Goal: Task Accomplishment & Management: Complete application form

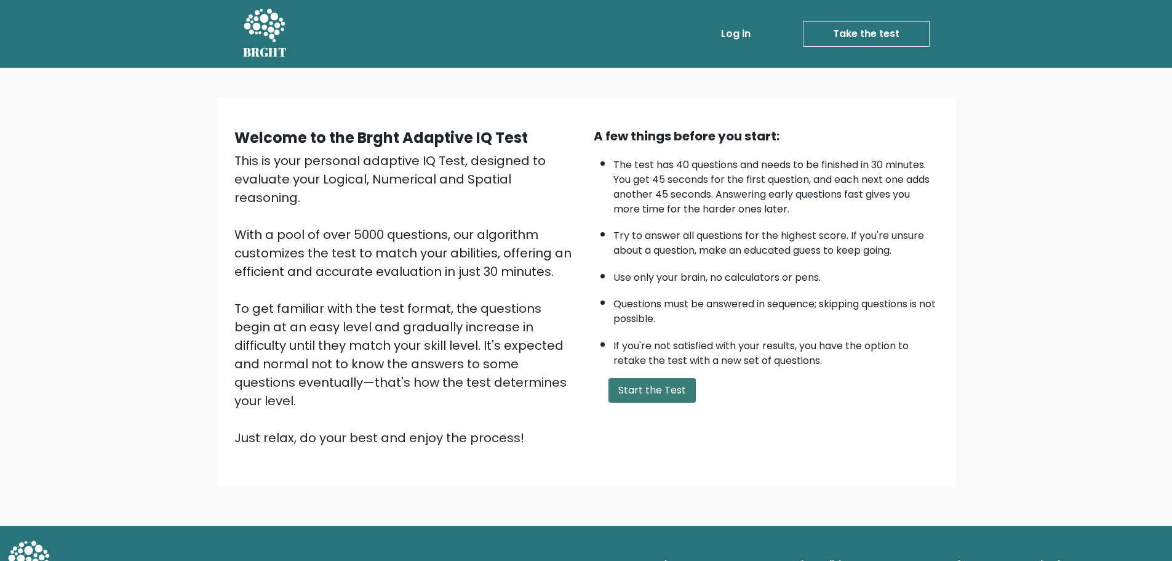
click at [673, 395] on button "Start the Test" at bounding box center [652, 390] width 87 height 25
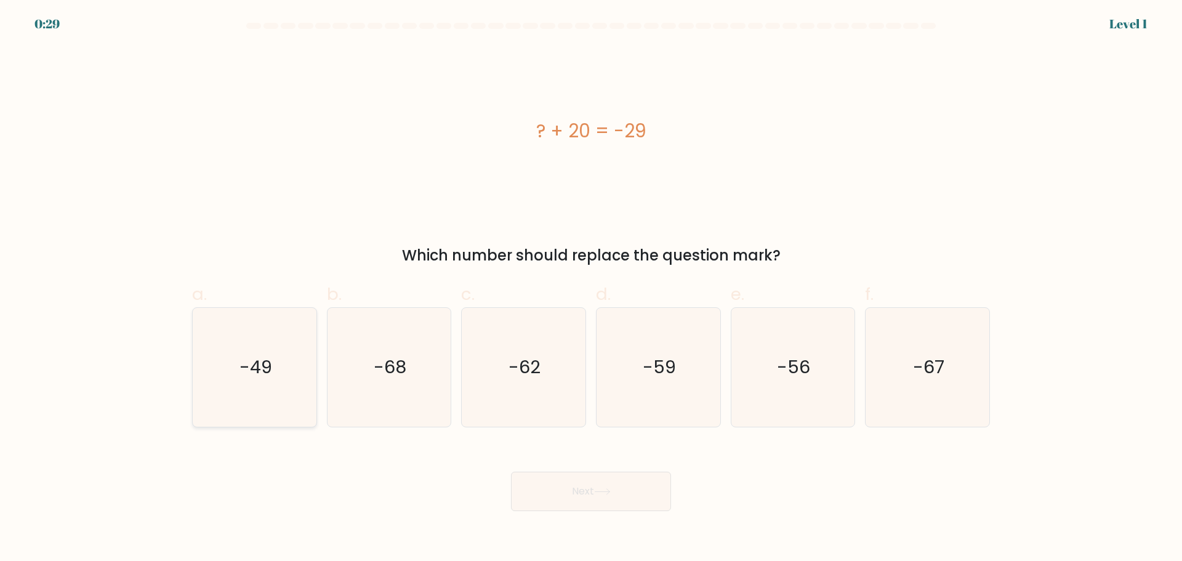
click at [287, 380] on icon "-49" at bounding box center [254, 367] width 119 height 119
click at [591, 289] on input "a. -49" at bounding box center [591, 285] width 1 height 8
radio input "true"
click at [609, 495] on button "Next" at bounding box center [591, 490] width 160 height 39
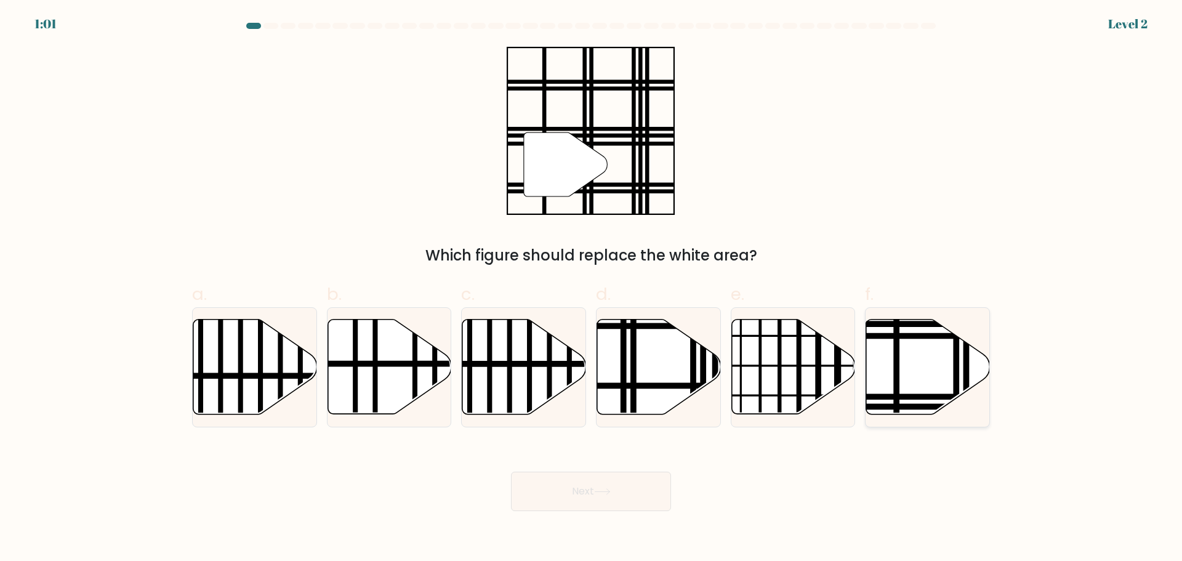
click at [920, 369] on icon at bounding box center [928, 366] width 124 height 95
click at [591, 289] on input "f." at bounding box center [591, 285] width 1 height 8
radio input "true"
click at [631, 493] on button "Next" at bounding box center [591, 490] width 160 height 39
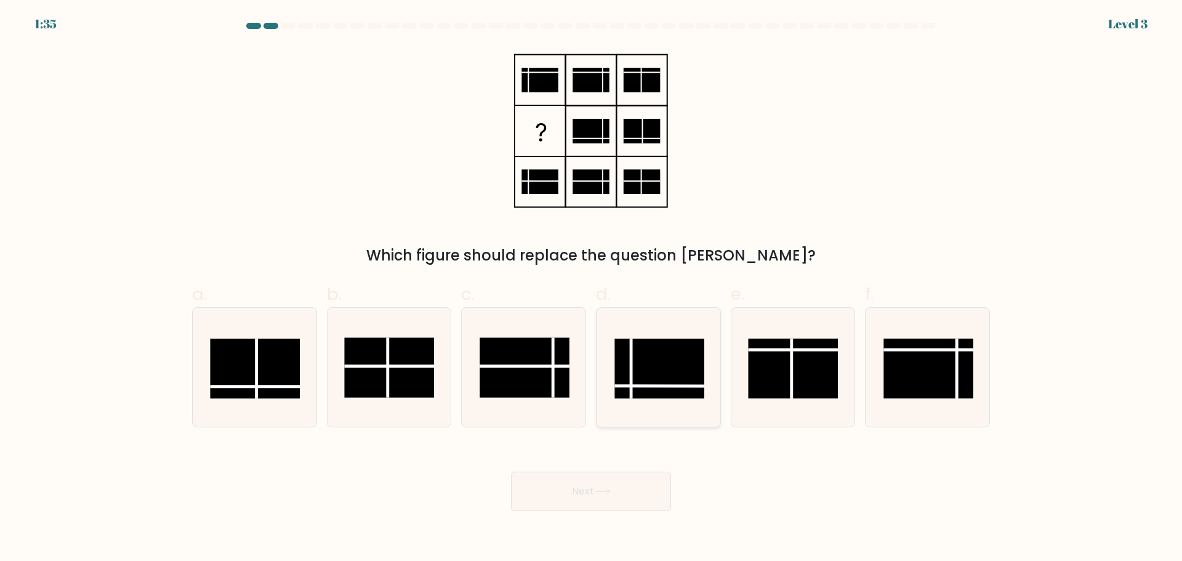
click at [674, 372] on rect at bounding box center [659, 368] width 90 height 60
click at [591, 289] on input "d." at bounding box center [591, 285] width 1 height 8
radio input "true"
click at [611, 501] on button "Next" at bounding box center [591, 490] width 160 height 39
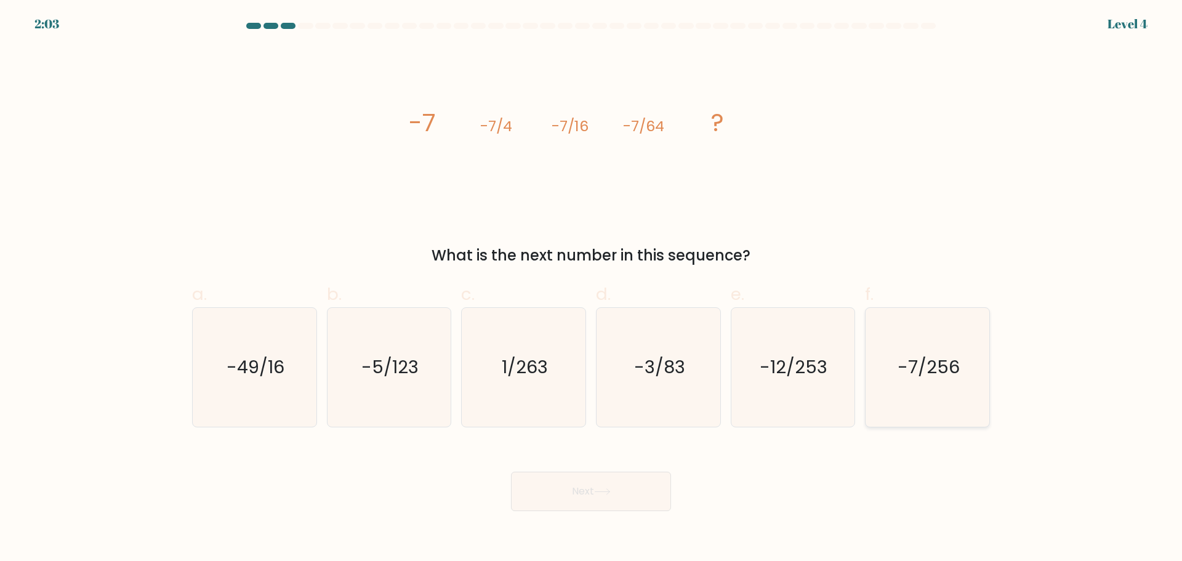
click at [920, 373] on text "-7/256" at bounding box center [928, 366] width 62 height 25
click at [591, 289] on input "f. -7/256" at bounding box center [591, 285] width 1 height 8
radio input "true"
click at [592, 499] on button "Next" at bounding box center [591, 490] width 160 height 39
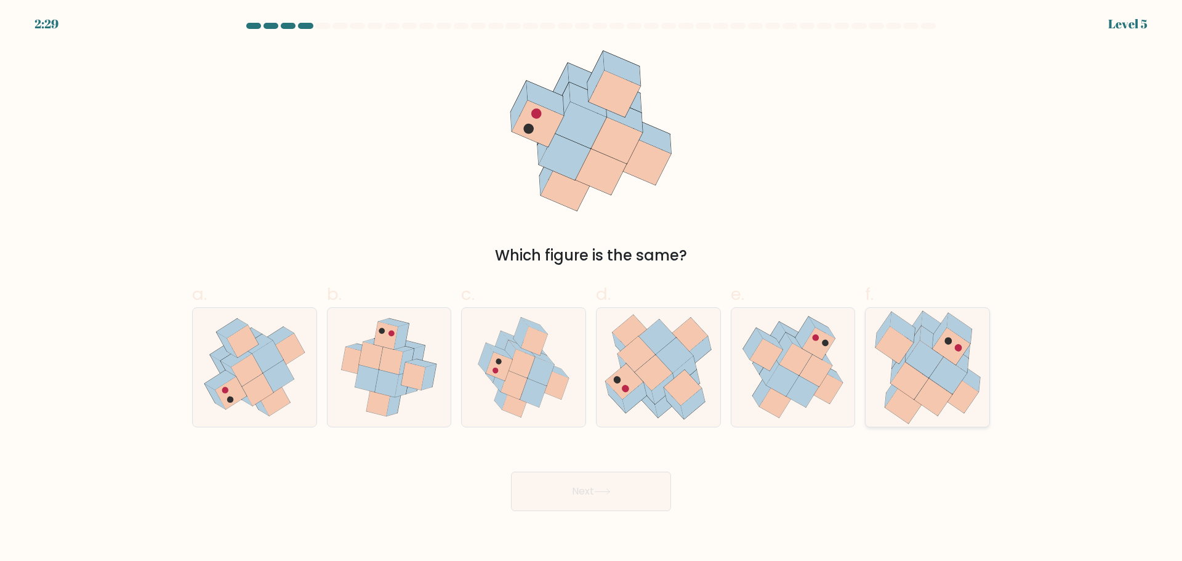
click at [948, 366] on icon at bounding box center [948, 374] width 38 height 37
click at [591, 289] on input "f." at bounding box center [591, 285] width 1 height 8
radio input "true"
click at [627, 488] on button "Next" at bounding box center [591, 490] width 160 height 39
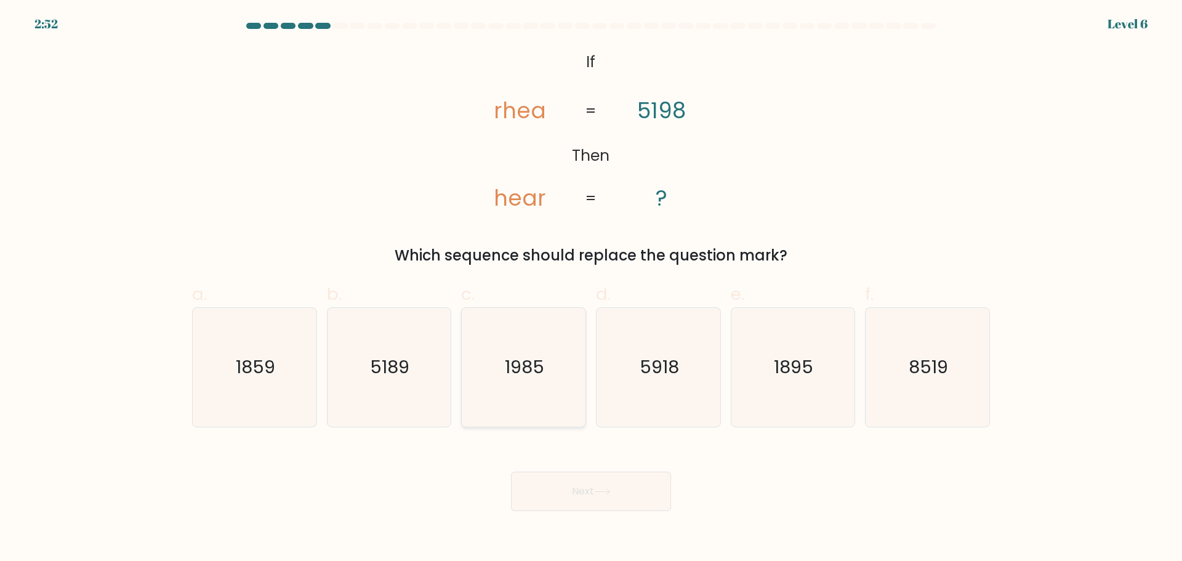
click at [544, 371] on text "1985" at bounding box center [524, 366] width 39 height 25
click at [591, 289] on input "c. 1985" at bounding box center [591, 285] width 1 height 8
radio input "true"
click at [592, 489] on button "Next" at bounding box center [591, 490] width 160 height 39
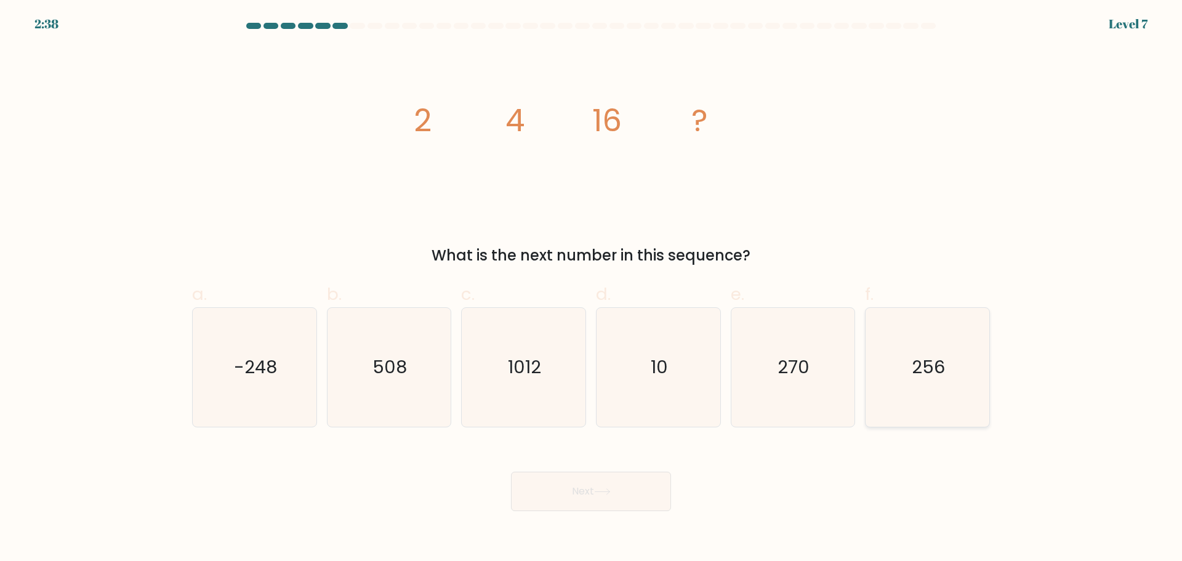
click at [943, 366] on text "256" at bounding box center [928, 366] width 33 height 25
click at [591, 289] on input "f. 256" at bounding box center [591, 285] width 1 height 8
radio input "true"
click at [590, 513] on body "2:38 Level 7" at bounding box center [591, 280] width 1182 height 561
click at [607, 499] on button "Next" at bounding box center [591, 490] width 160 height 39
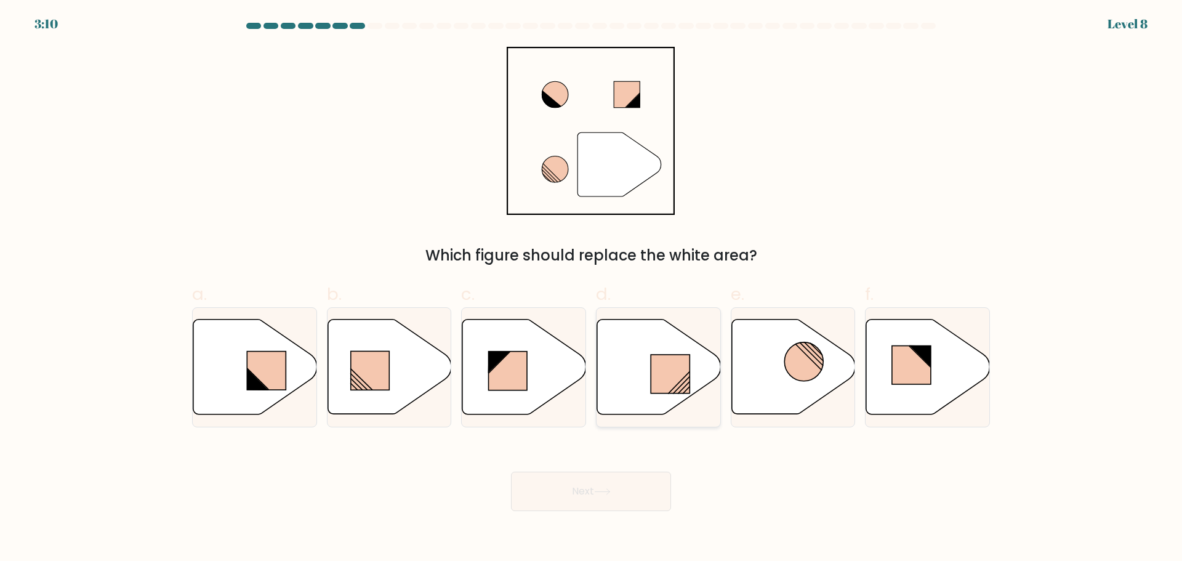
click at [675, 375] on rect at bounding box center [670, 373] width 39 height 39
click at [591, 289] on input "d." at bounding box center [591, 285] width 1 height 8
radio input "true"
click at [591, 493] on button "Next" at bounding box center [591, 490] width 160 height 39
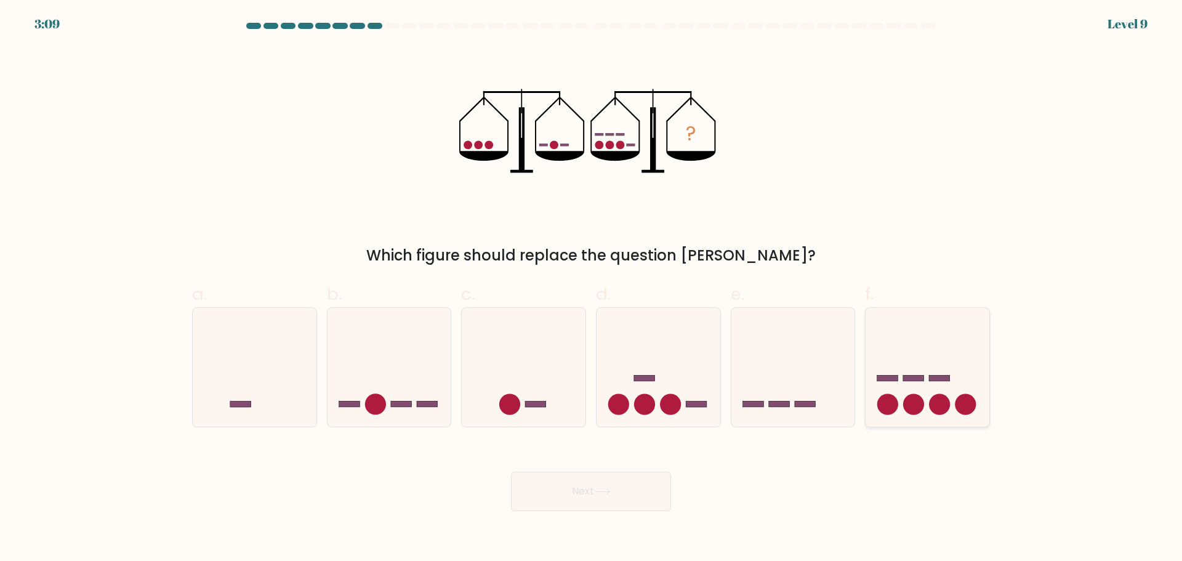
click at [961, 382] on icon at bounding box center [927, 367] width 124 height 102
click at [591, 289] on input "f." at bounding box center [591, 285] width 1 height 8
radio input "true"
click at [595, 498] on button "Next" at bounding box center [591, 490] width 160 height 39
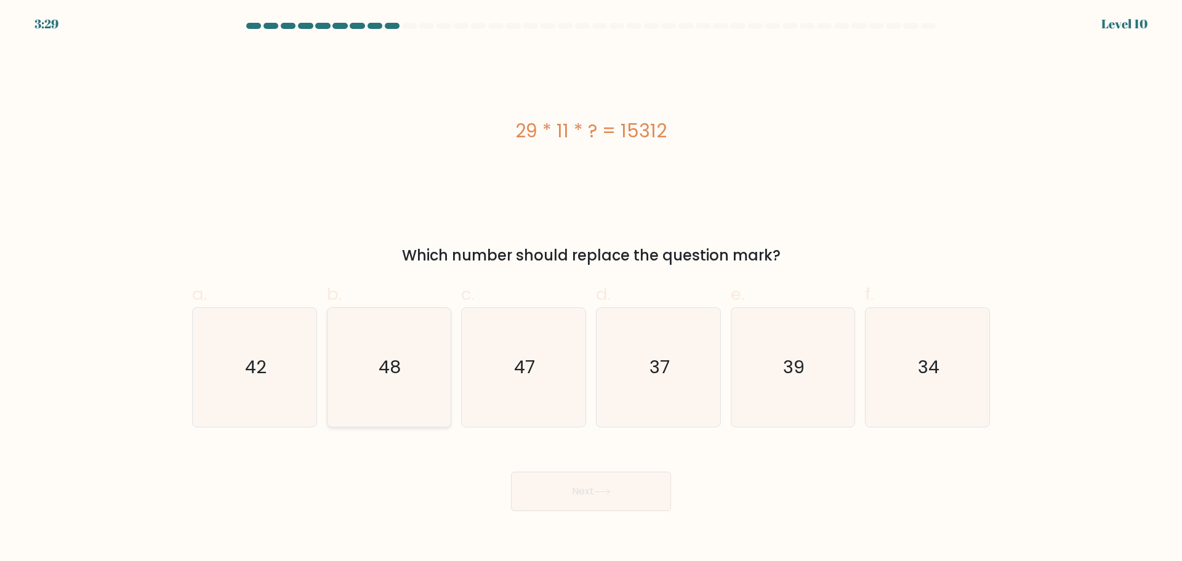
click at [404, 412] on icon "48" at bounding box center [388, 367] width 119 height 119
click at [591, 289] on input "b. 48" at bounding box center [591, 285] width 1 height 8
radio input "true"
click at [532, 486] on button "Next" at bounding box center [591, 490] width 160 height 39
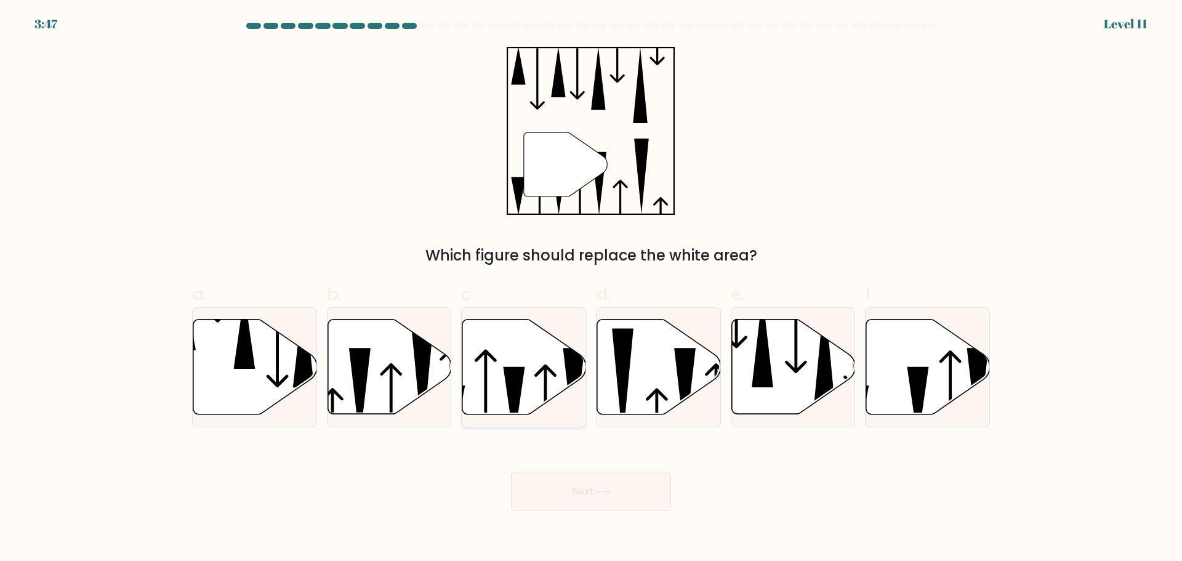
click at [520, 368] on icon at bounding box center [514, 403] width 22 height 74
click at [591, 289] on input "c." at bounding box center [591, 285] width 1 height 8
radio input "true"
click at [392, 370] on icon at bounding box center [391, 401] width 22 height 76
click at [591, 289] on input "b." at bounding box center [591, 285] width 1 height 8
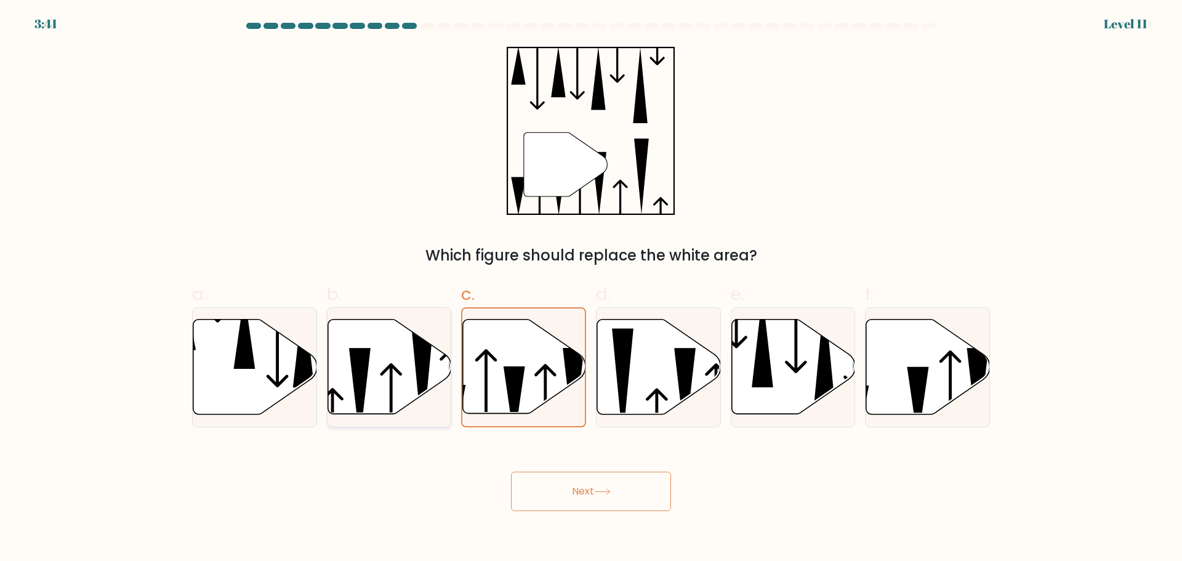
radio input "true"
click at [605, 488] on icon at bounding box center [602, 491] width 17 height 7
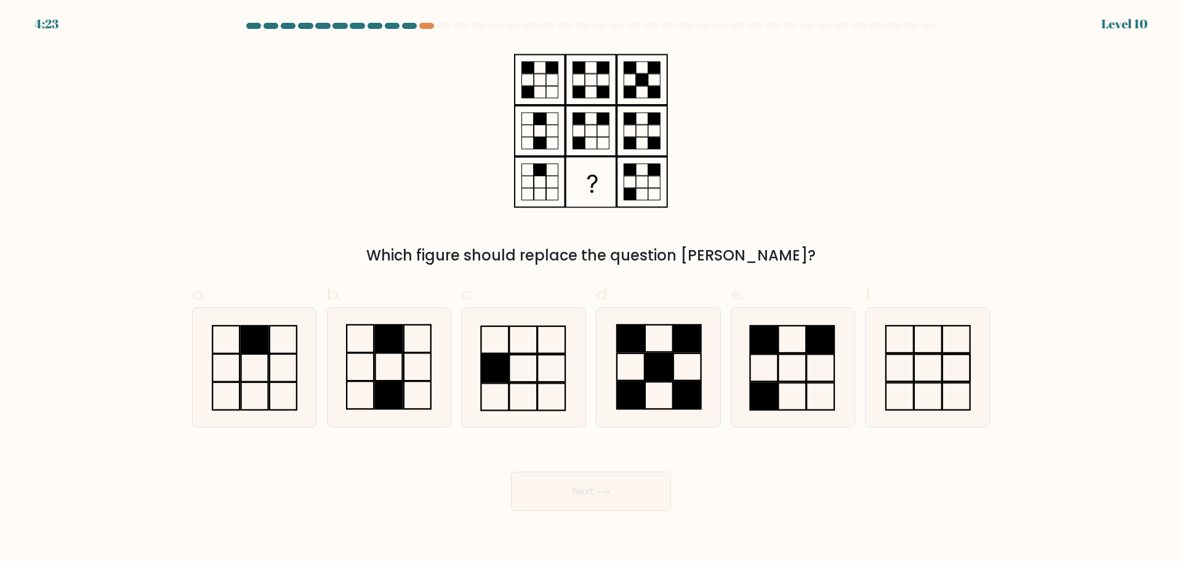
click at [425, 436] on form at bounding box center [591, 267] width 1182 height 488
click at [401, 351] on rect at bounding box center [388, 338] width 27 height 28
click at [591, 289] on input "b." at bounding box center [591, 285] width 1 height 8
radio input "true"
click at [626, 484] on button "Next" at bounding box center [591, 490] width 160 height 39
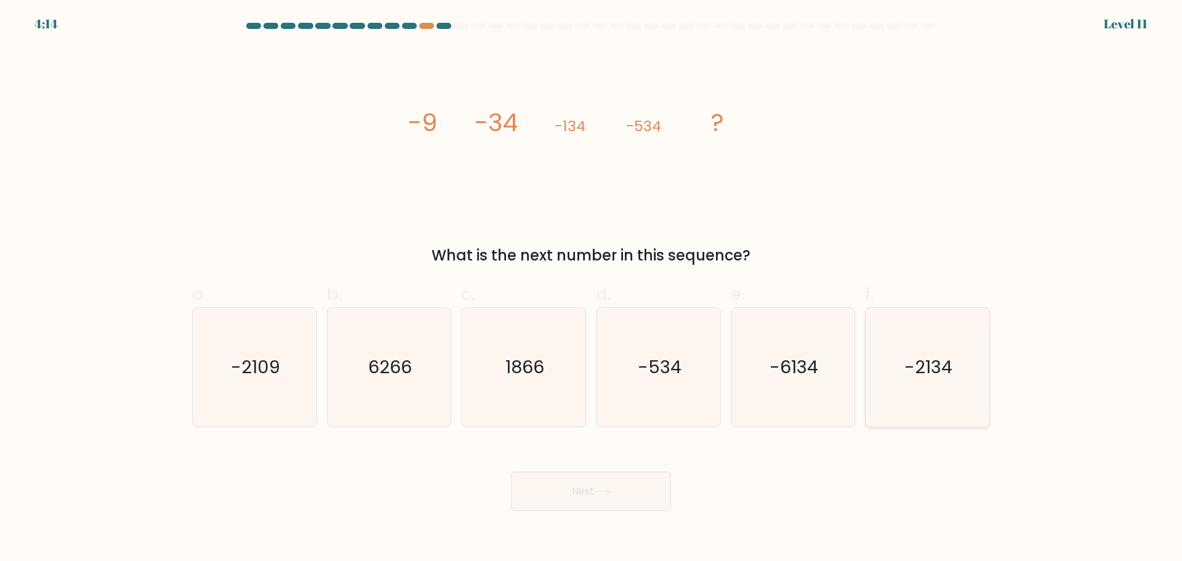
click at [921, 375] on text "-2134" at bounding box center [929, 366] width 48 height 25
click at [591, 289] on input "f. -2134" at bounding box center [591, 285] width 1 height 8
radio input "true"
click at [597, 499] on button "Next" at bounding box center [591, 490] width 160 height 39
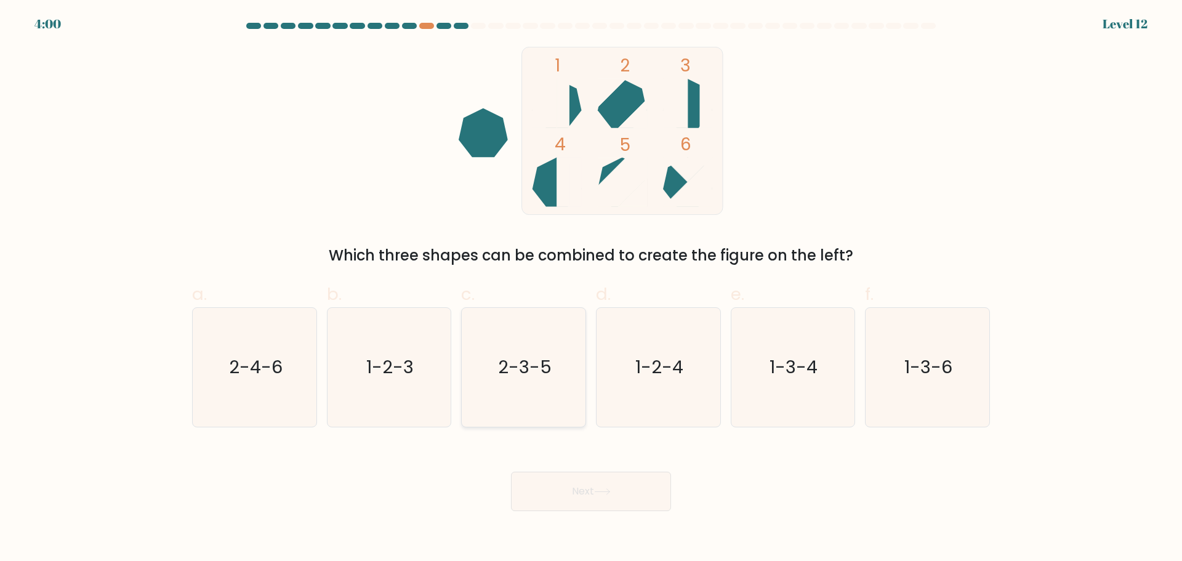
click at [537, 366] on text "2-3-5" at bounding box center [525, 366] width 54 height 25
click at [591, 289] on input "c. 2-3-5" at bounding box center [591, 285] width 1 height 8
radio input "true"
click at [592, 498] on button "Next" at bounding box center [591, 490] width 160 height 39
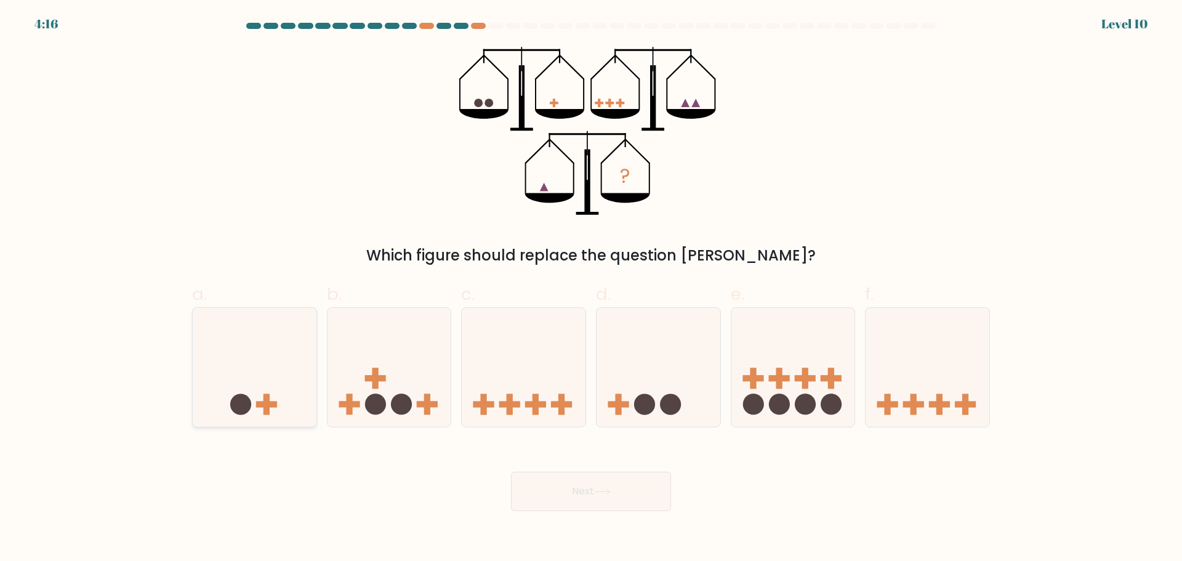
click at [268, 390] on icon at bounding box center [255, 367] width 124 height 102
click at [591, 289] on input "a." at bounding box center [591, 285] width 1 height 8
radio input "true"
click at [588, 503] on button "Next" at bounding box center [591, 490] width 160 height 39
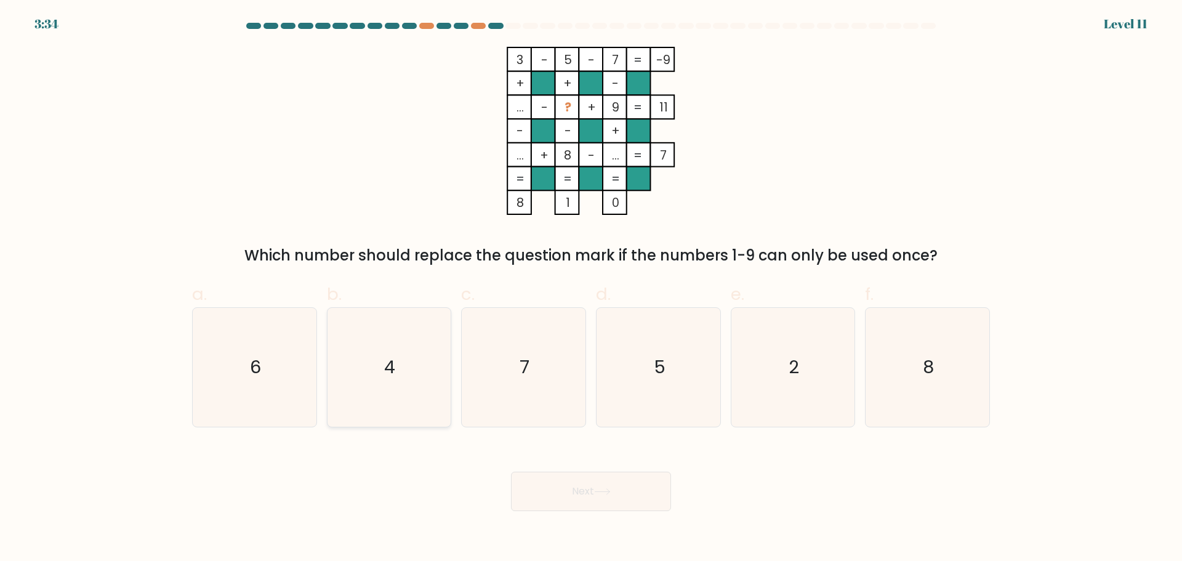
click at [402, 407] on icon "4" at bounding box center [388, 367] width 119 height 119
click at [591, 289] on input "b. 4" at bounding box center [591, 285] width 1 height 8
radio input "true"
click at [602, 504] on button "Next" at bounding box center [591, 490] width 160 height 39
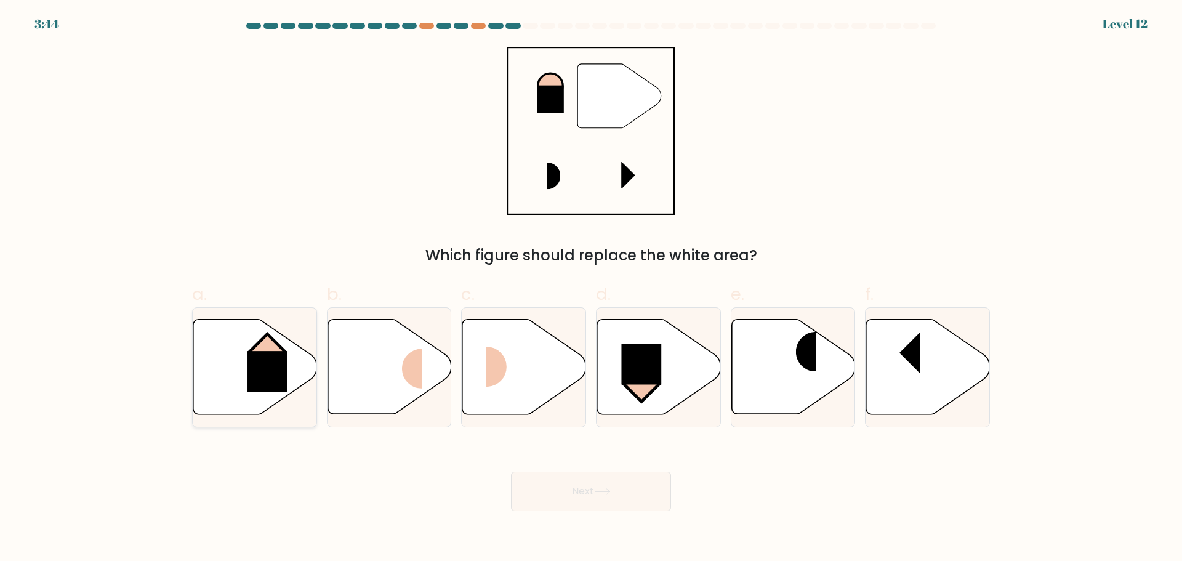
click at [269, 363] on rect at bounding box center [267, 371] width 40 height 41
click at [591, 289] on input "a." at bounding box center [591, 285] width 1 height 8
radio input "true"
click at [601, 491] on icon at bounding box center [602, 492] width 15 height 6
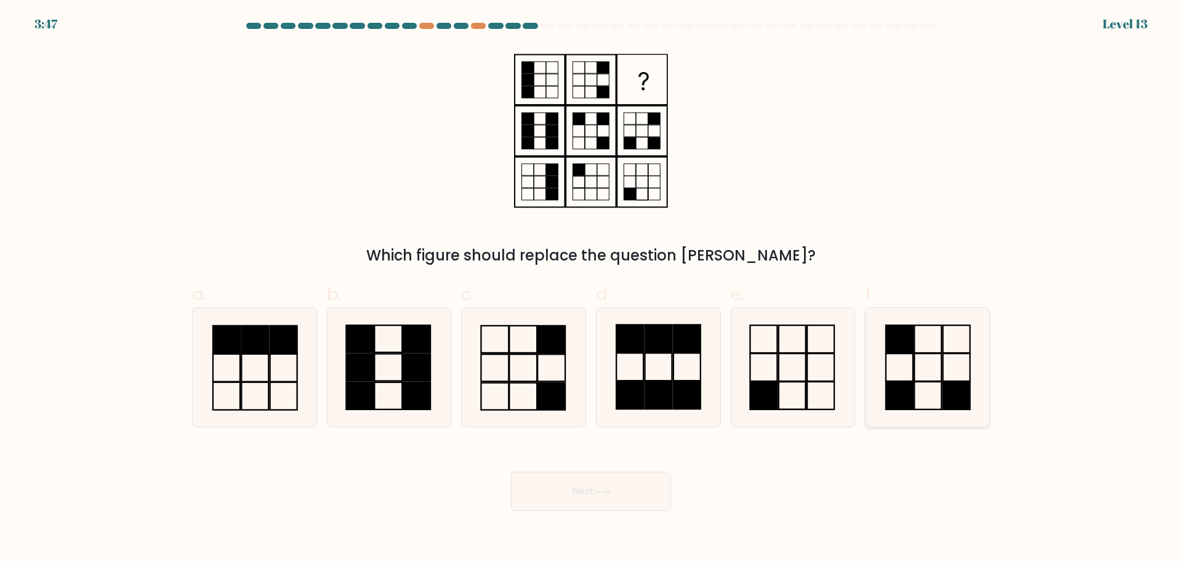
click at [897, 369] on icon at bounding box center [927, 367] width 119 height 119
click at [591, 289] on input "f." at bounding box center [591, 285] width 1 height 8
radio input "true"
click at [606, 497] on button "Next" at bounding box center [591, 490] width 160 height 39
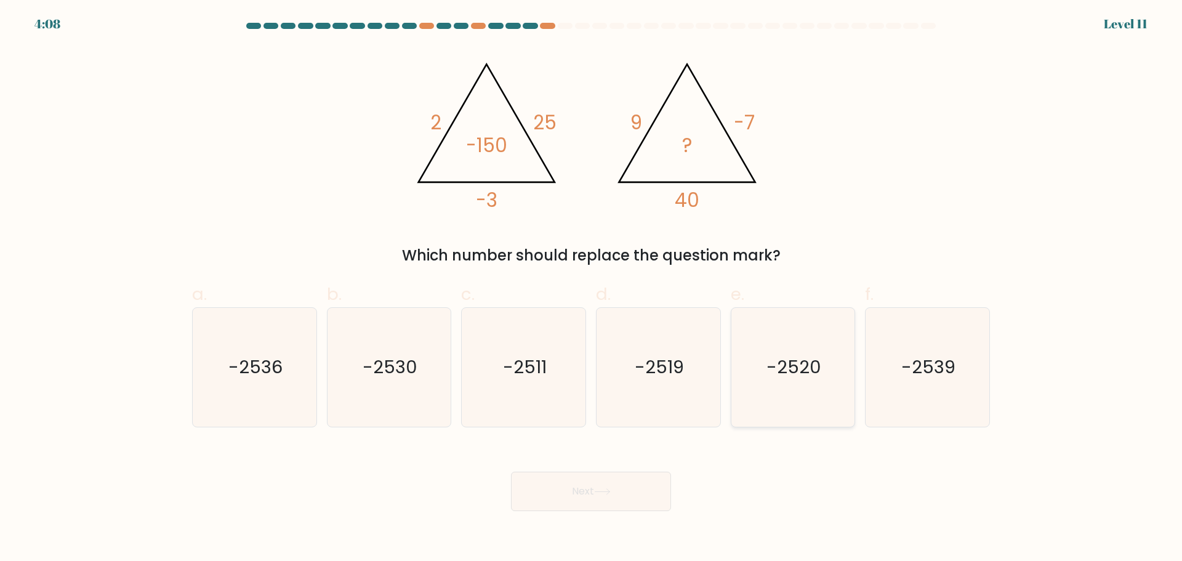
click at [794, 382] on icon "-2520" at bounding box center [792, 367] width 119 height 119
click at [591, 289] on input "e. -2520" at bounding box center [591, 285] width 1 height 8
radio input "true"
click at [589, 503] on button "Next" at bounding box center [591, 490] width 160 height 39
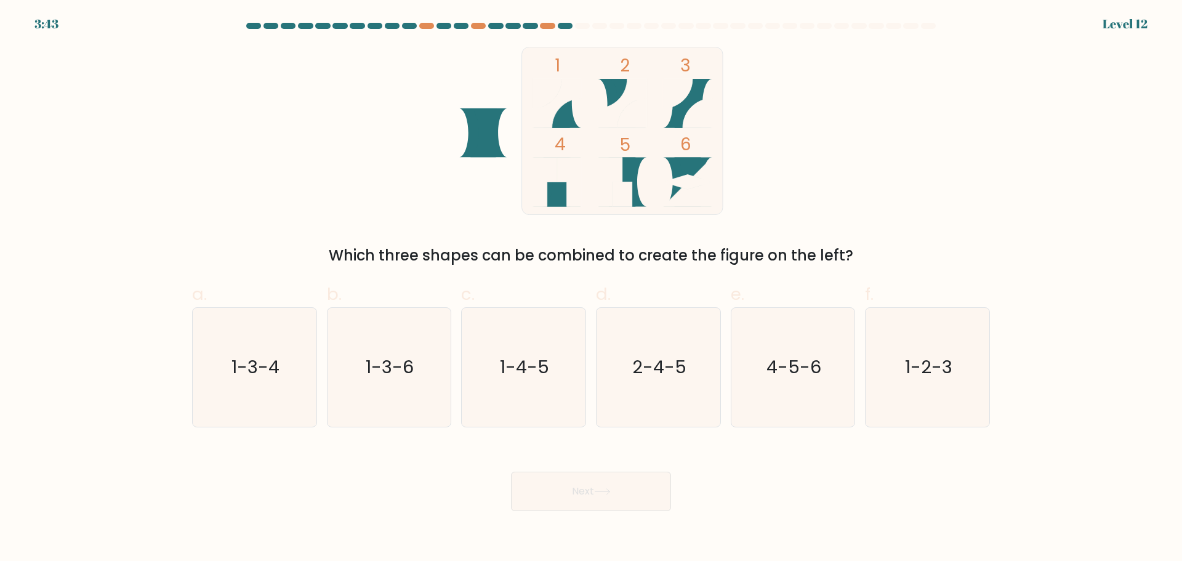
click at [1022, 356] on form at bounding box center [591, 267] width 1182 height 488
click at [948, 365] on text "1-2-3" at bounding box center [928, 366] width 47 height 25
click at [591, 289] on input "f. 1-2-3" at bounding box center [591, 285] width 1 height 8
radio input "true"
click at [571, 502] on button "Next" at bounding box center [591, 490] width 160 height 39
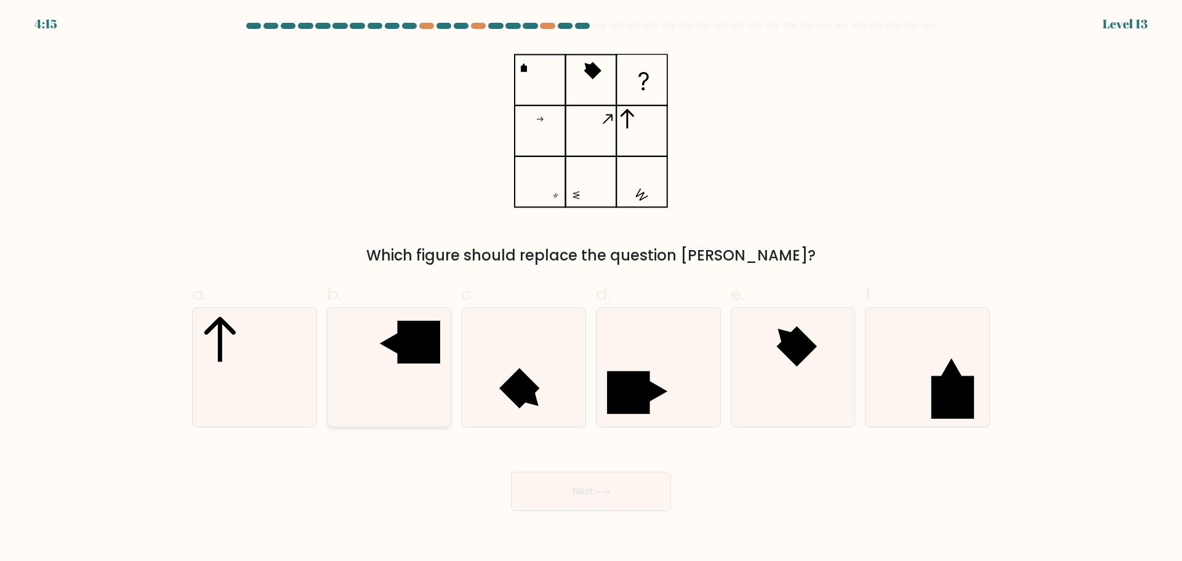
click at [410, 349] on rect at bounding box center [419, 341] width 42 height 42
click at [591, 289] on input "b." at bounding box center [591, 285] width 1 height 8
radio input "true"
click at [599, 492] on icon at bounding box center [602, 491] width 17 height 7
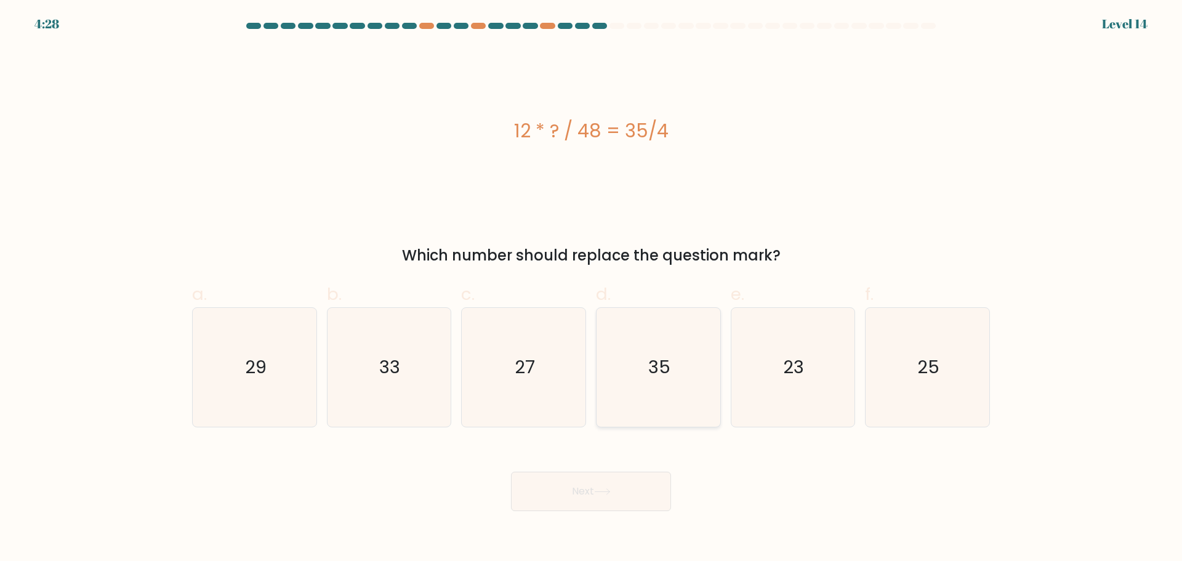
click at [599, 380] on icon "35" at bounding box center [658, 367] width 119 height 119
click at [591, 289] on input "d. 35" at bounding box center [591, 285] width 1 height 8
radio input "true"
click at [619, 513] on body "4:28 Level 14" at bounding box center [591, 280] width 1182 height 561
click at [628, 492] on button "Next" at bounding box center [591, 490] width 160 height 39
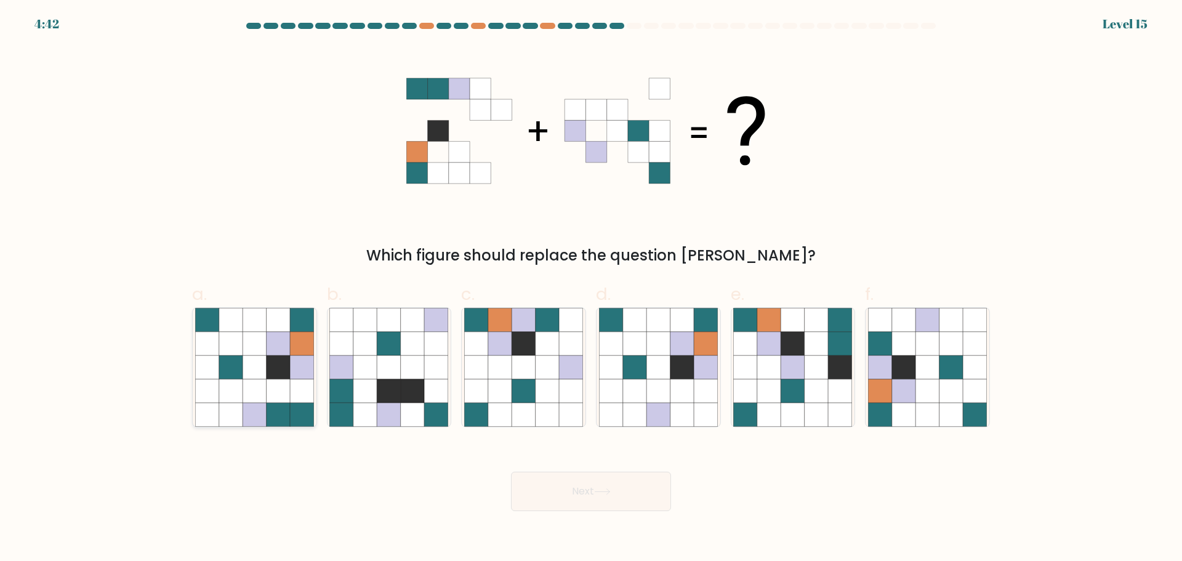
click at [252, 364] on icon at bounding box center [253, 366] width 23 height 23
click at [591, 289] on input "a." at bounding box center [591, 285] width 1 height 8
radio input "true"
click at [646, 499] on button "Next" at bounding box center [591, 490] width 160 height 39
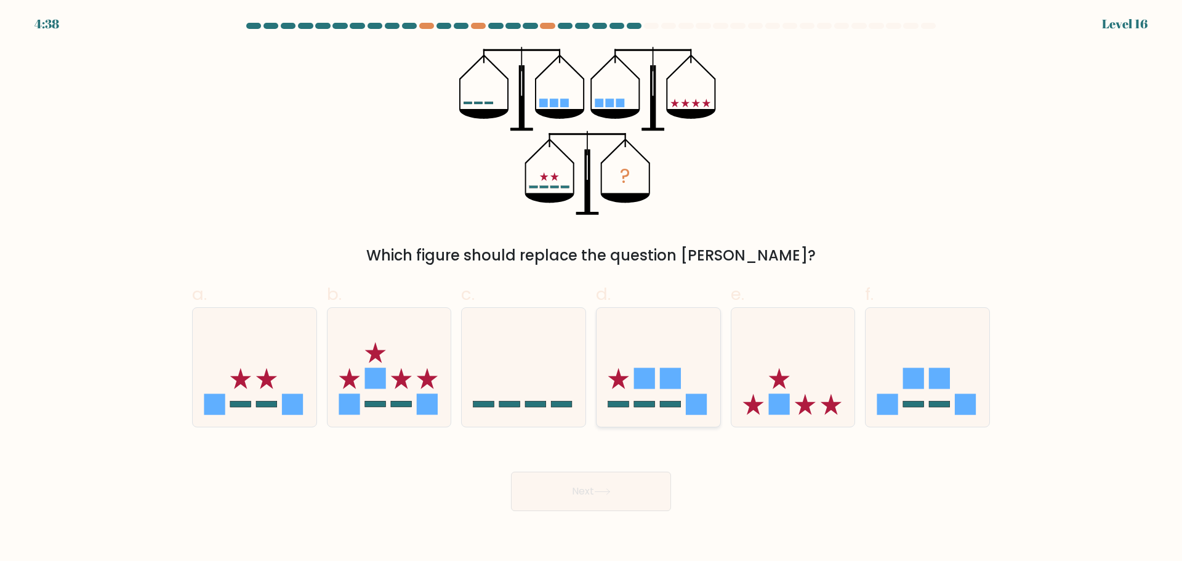
click at [646, 389] on icon at bounding box center [658, 367] width 124 height 102
click at [591, 289] on input "d." at bounding box center [591, 285] width 1 height 8
radio input "true"
click at [630, 495] on button "Next" at bounding box center [591, 490] width 160 height 39
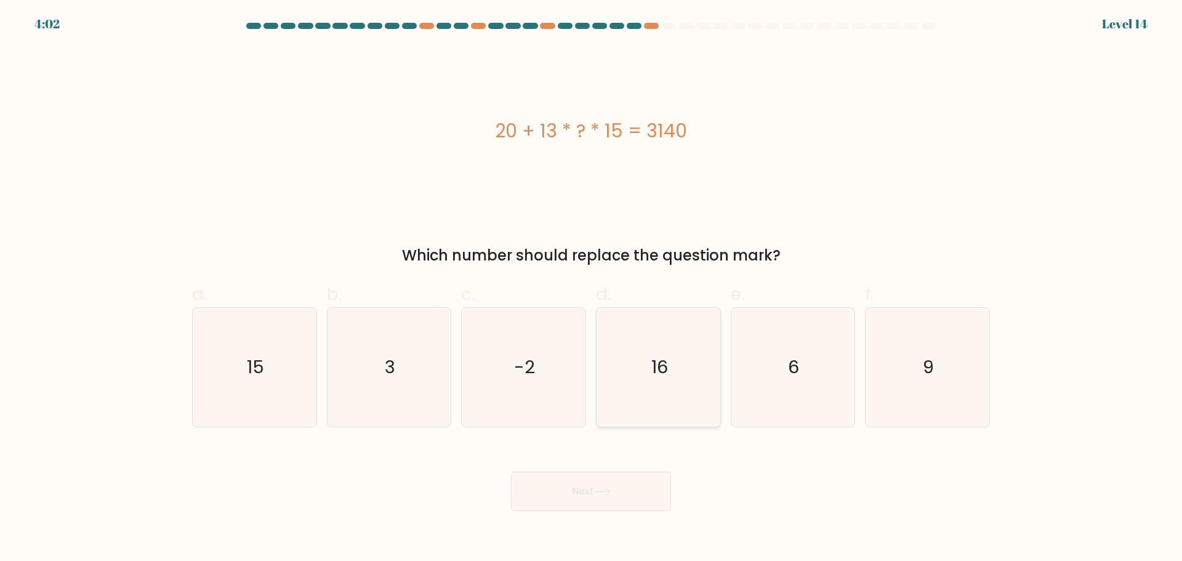
click at [644, 372] on icon "16" at bounding box center [658, 367] width 119 height 119
click at [591, 289] on input "d. 16" at bounding box center [591, 285] width 1 height 8
radio input "true"
click at [599, 491] on icon at bounding box center [602, 492] width 15 height 6
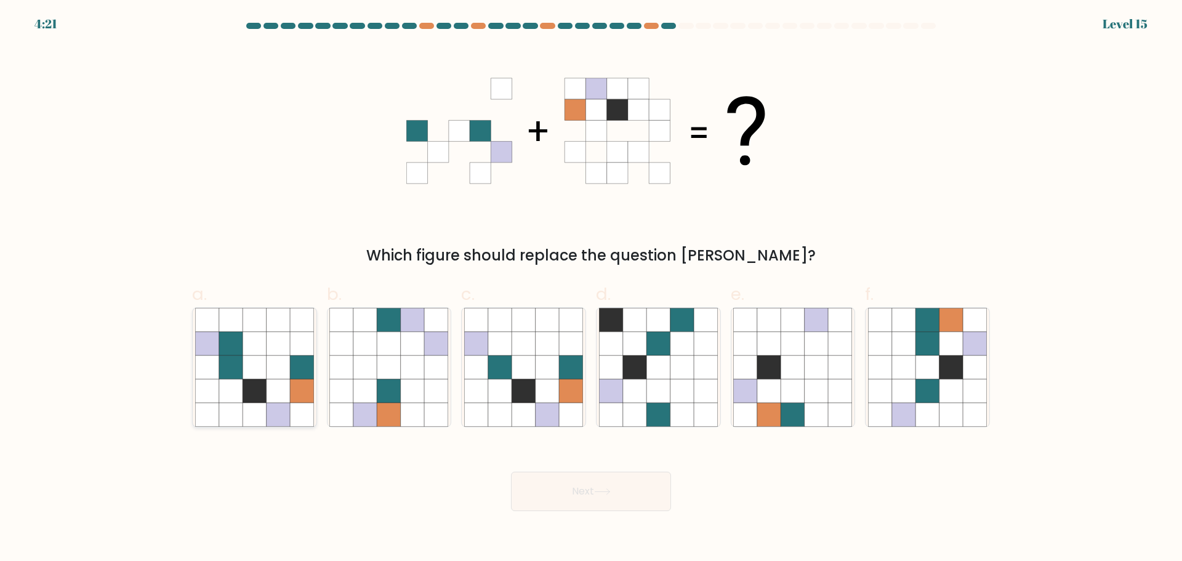
drag, startPoint x: 263, startPoint y: 371, endPoint x: 276, endPoint y: 382, distance: 16.6
click at [263, 371] on icon at bounding box center [253, 366] width 23 height 23
click at [591, 289] on input "a." at bounding box center [591, 285] width 1 height 8
radio input "true"
click at [602, 494] on icon at bounding box center [602, 491] width 17 height 7
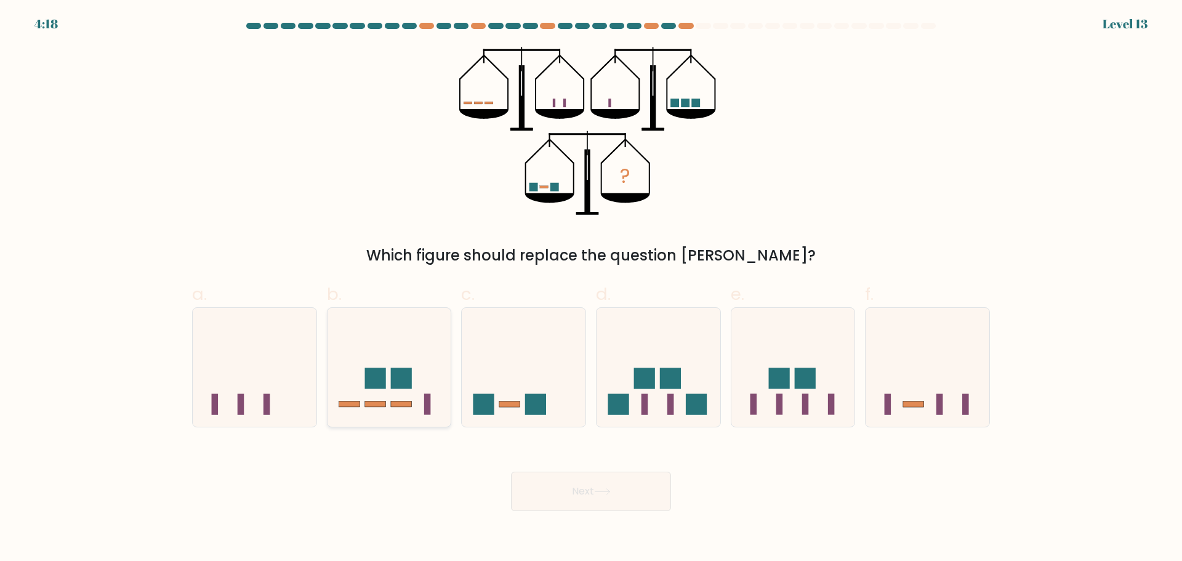
click at [366, 389] on icon at bounding box center [389, 367] width 124 height 102
click at [591, 289] on input "b." at bounding box center [591, 285] width 1 height 8
radio input "true"
click at [609, 482] on button "Next" at bounding box center [591, 490] width 160 height 39
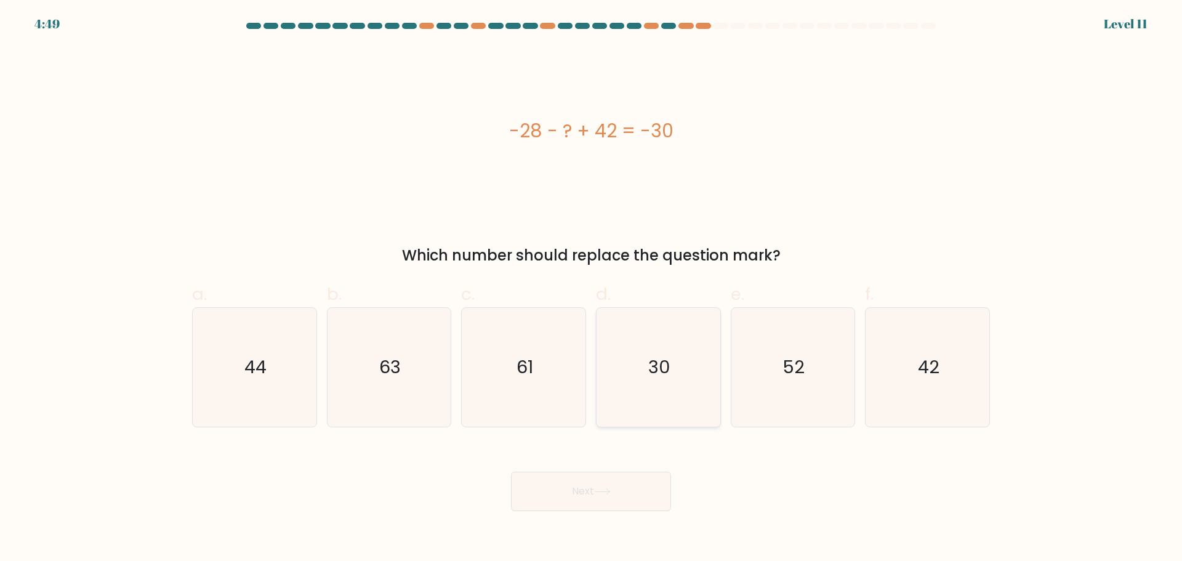
click at [663, 365] on text "30" at bounding box center [659, 366] width 22 height 25
click at [591, 289] on input "d. 30" at bounding box center [591, 285] width 1 height 8
radio input "true"
click at [584, 487] on button "Next" at bounding box center [591, 490] width 160 height 39
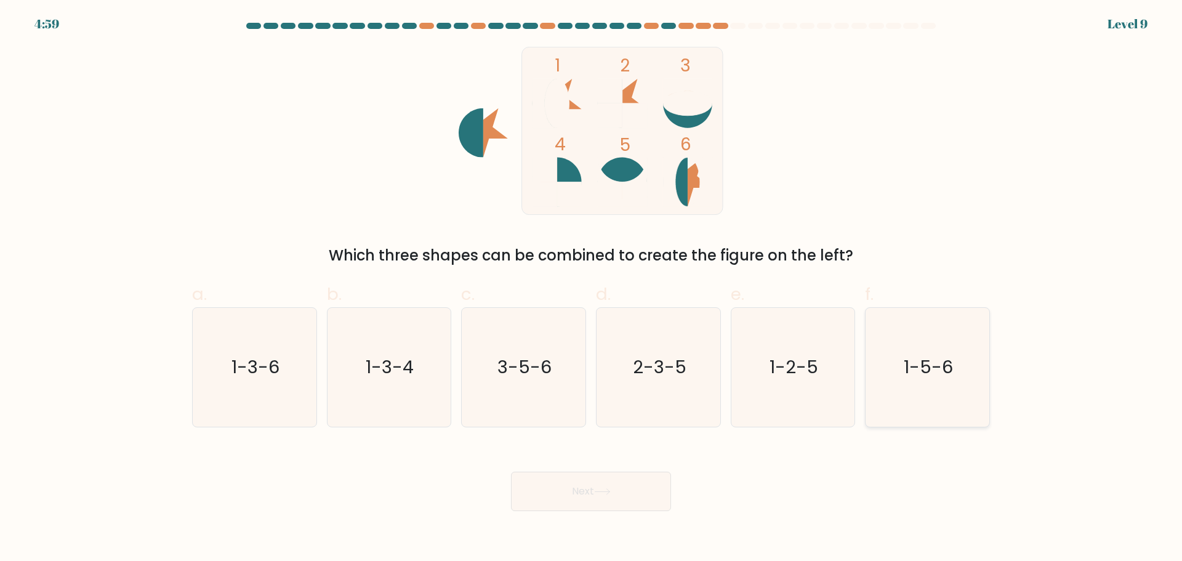
click at [920, 372] on text "1-5-6" at bounding box center [928, 366] width 49 height 25
click at [591, 289] on input "f. 1-5-6" at bounding box center [591, 285] width 1 height 8
radio input "true"
click at [630, 496] on button "Next" at bounding box center [591, 490] width 160 height 39
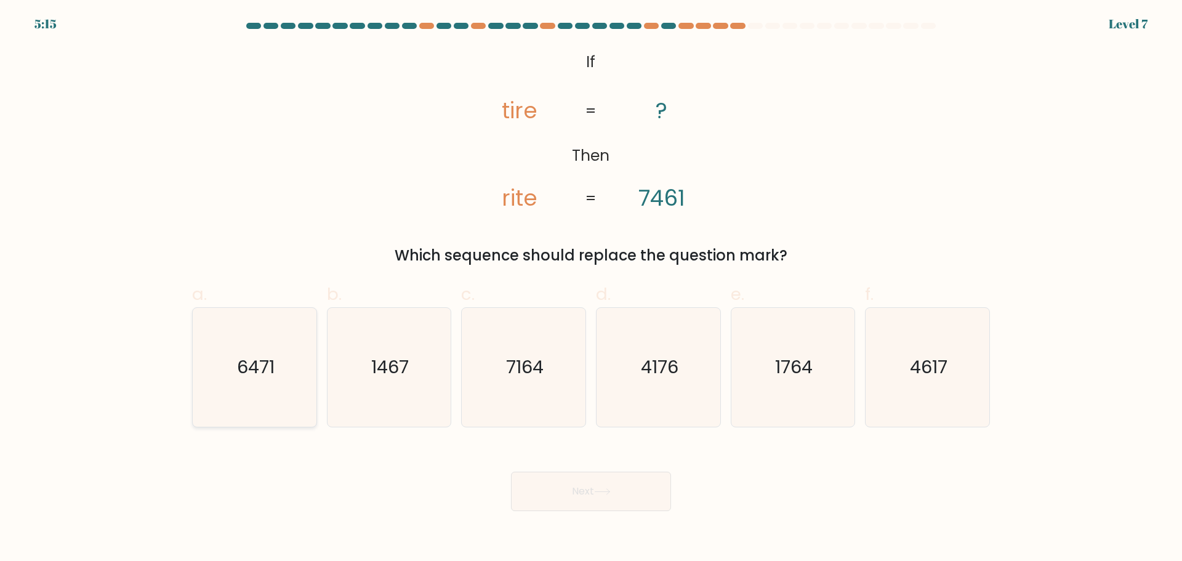
click at [251, 374] on text "6471" at bounding box center [256, 366] width 38 height 25
click at [591, 289] on input "a. 6471" at bounding box center [591, 285] width 1 height 8
radio input "true"
click at [618, 502] on button "Next" at bounding box center [591, 490] width 160 height 39
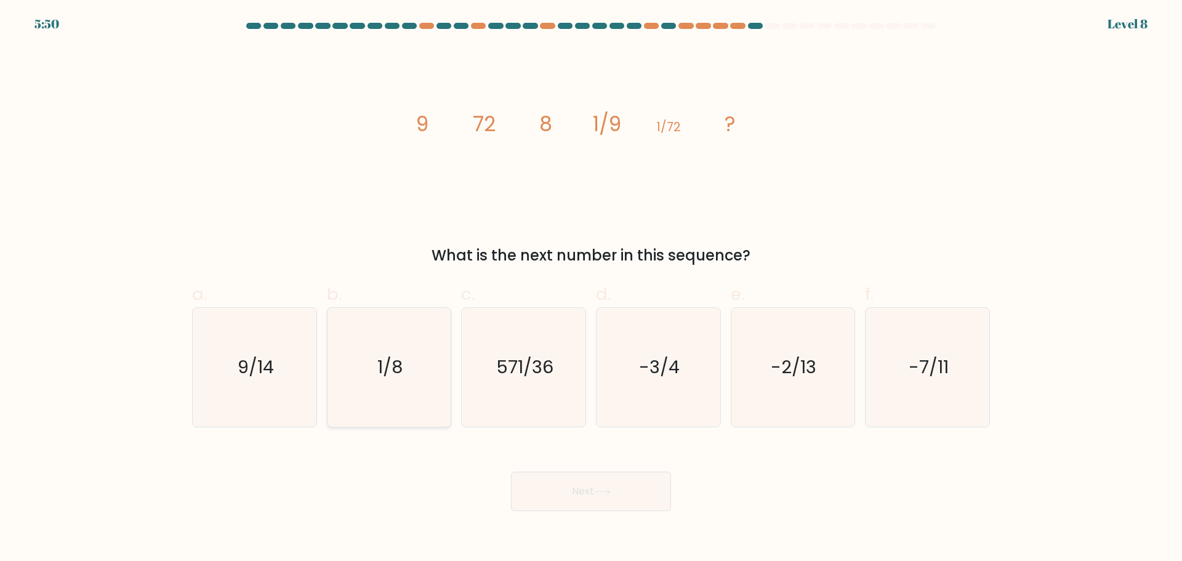
click at [405, 361] on icon "1/8" at bounding box center [388, 367] width 119 height 119
click at [591, 289] on input "b. 1/8" at bounding box center [591, 285] width 1 height 8
radio input "true"
click at [552, 493] on button "Next" at bounding box center [591, 490] width 160 height 39
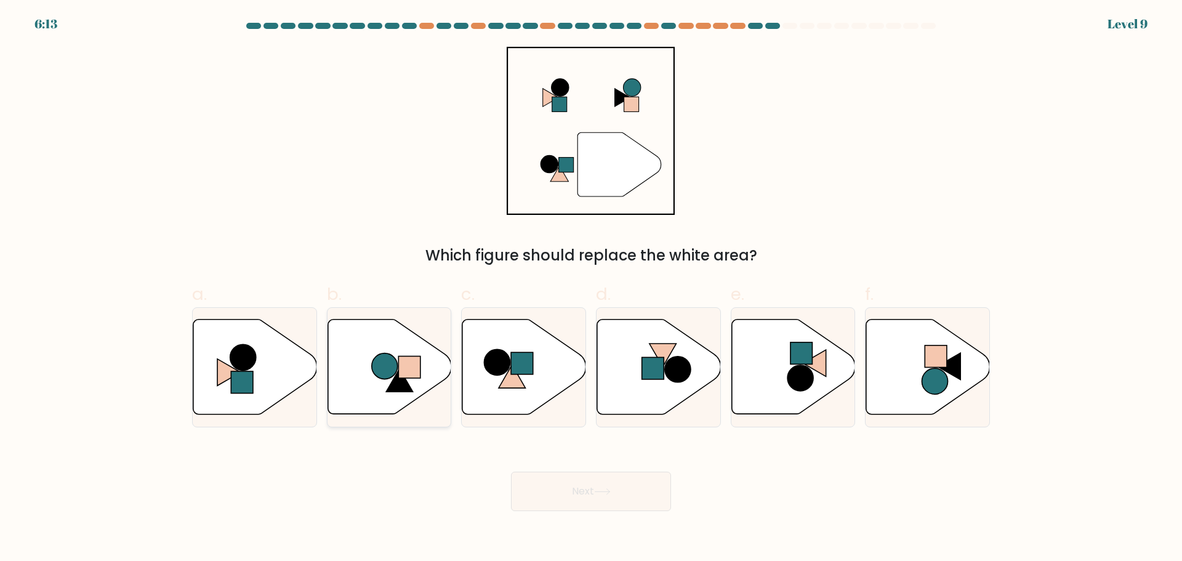
click at [386, 368] on circle at bounding box center [385, 366] width 26 height 26
click at [591, 289] on input "b." at bounding box center [591, 285] width 1 height 8
radio input "true"
click at [615, 483] on button "Next" at bounding box center [591, 490] width 160 height 39
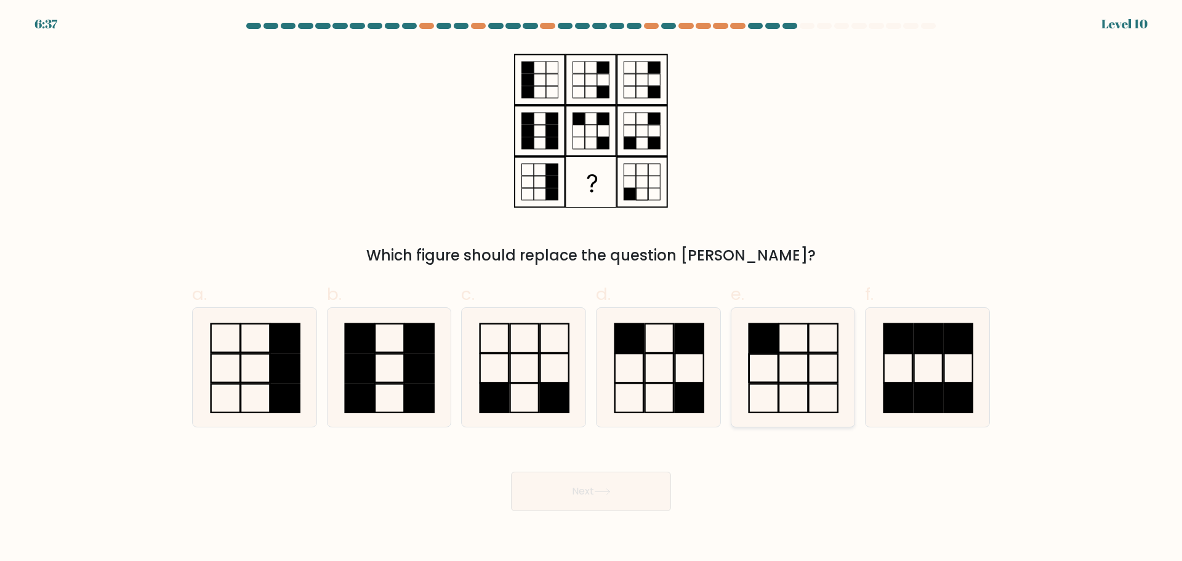
click at [813, 390] on icon at bounding box center [792, 367] width 119 height 119
click at [591, 289] on input "e." at bounding box center [591, 285] width 1 height 8
radio input "true"
click at [611, 494] on icon at bounding box center [602, 491] width 17 height 7
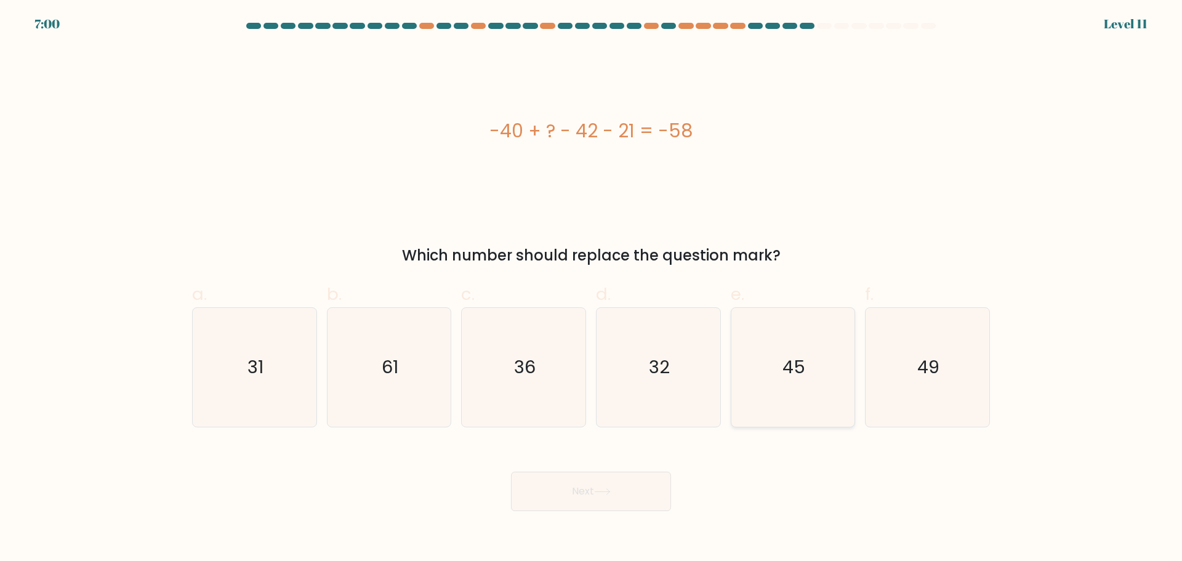
click at [790, 375] on text "45" at bounding box center [793, 366] width 23 height 25
click at [591, 289] on input "e. 45" at bounding box center [591, 285] width 1 height 8
radio input "true"
click at [556, 489] on button "Next" at bounding box center [591, 490] width 160 height 39
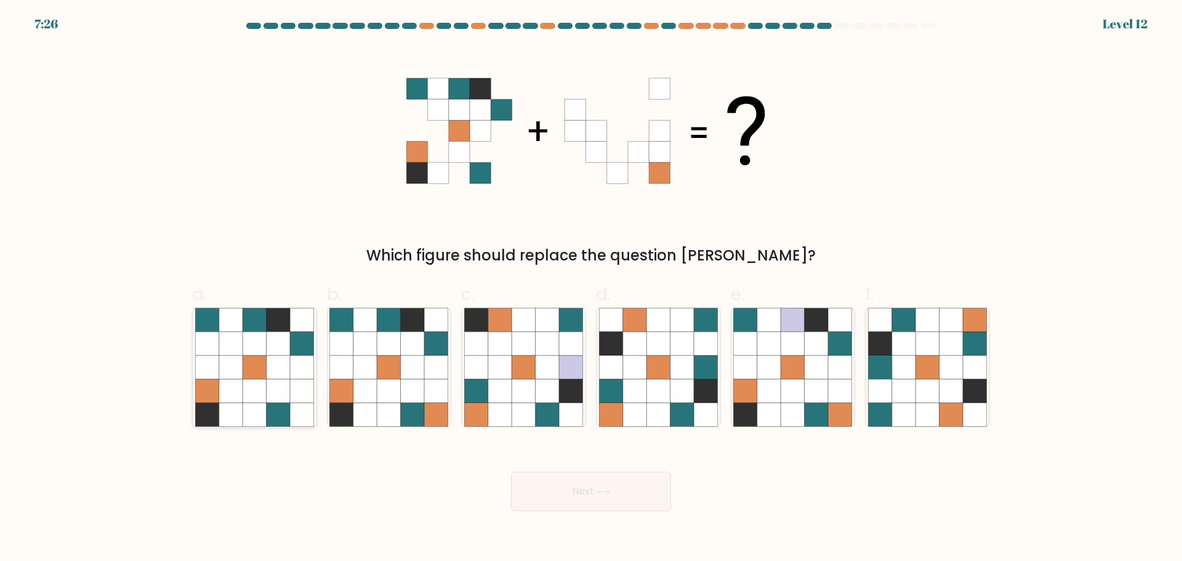
click at [266, 354] on icon at bounding box center [277, 342] width 23 height 23
click at [591, 289] on input "a." at bounding box center [591, 285] width 1 height 8
radio input "true"
click at [631, 494] on button "Next" at bounding box center [591, 490] width 160 height 39
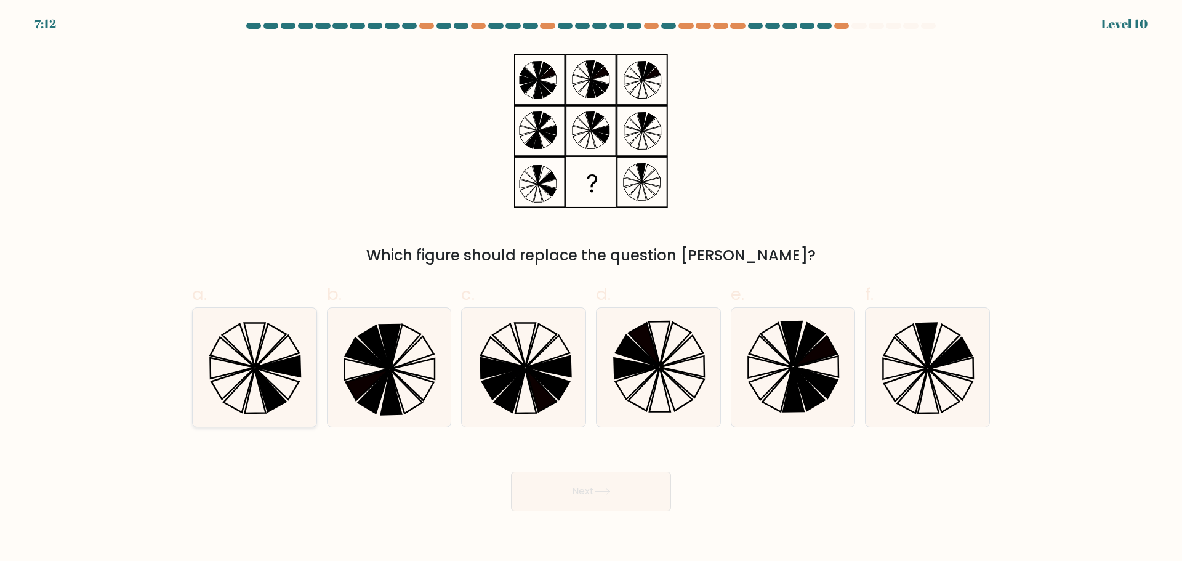
click at [281, 376] on icon at bounding box center [276, 383] width 43 height 31
click at [591, 289] on input "a." at bounding box center [591, 285] width 1 height 8
radio input "true"
click at [587, 495] on button "Next" at bounding box center [591, 490] width 160 height 39
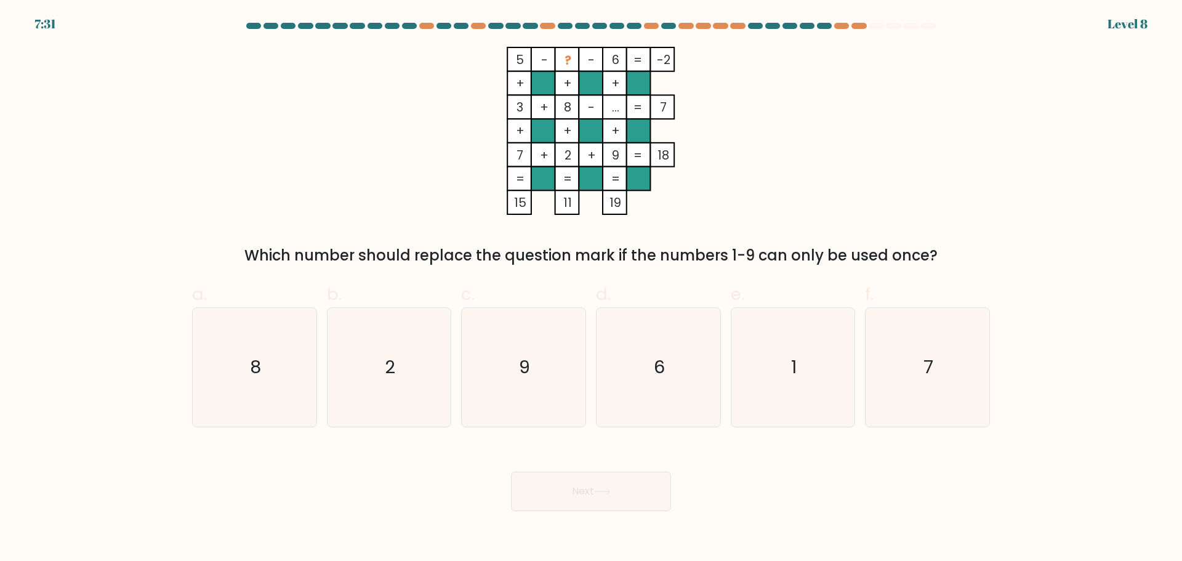
click at [864, 382] on div "f. 7" at bounding box center [927, 353] width 135 height 145
click at [793, 384] on icon "1" at bounding box center [792, 367] width 119 height 119
click at [591, 289] on input "e. 1" at bounding box center [591, 285] width 1 height 8
radio input "true"
click at [603, 496] on button "Next" at bounding box center [591, 490] width 160 height 39
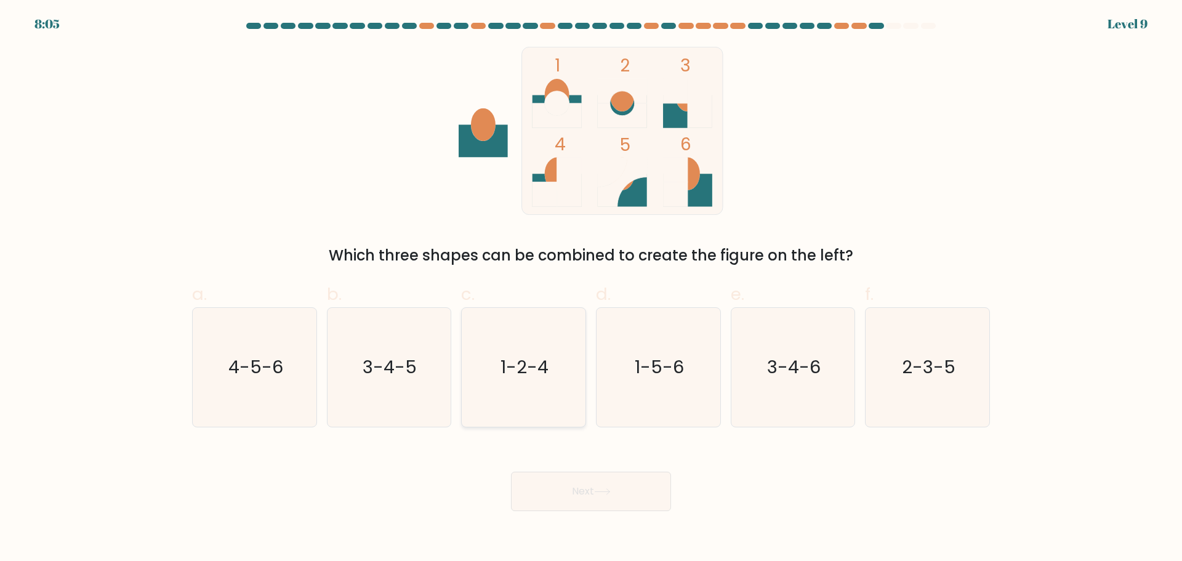
click at [535, 377] on text "1-2-4" at bounding box center [525, 366] width 48 height 25
click at [591, 289] on input "c. 1-2-4" at bounding box center [591, 285] width 1 height 8
radio input "true"
click at [597, 486] on button "Next" at bounding box center [591, 490] width 160 height 39
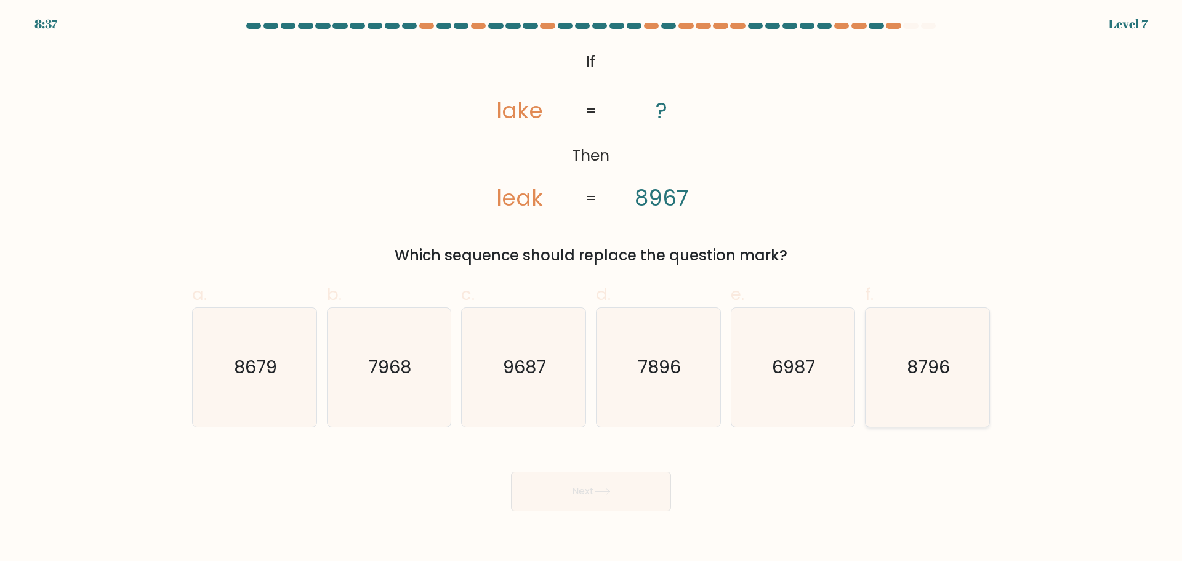
click at [945, 374] on text "8796" at bounding box center [928, 366] width 43 height 25
click at [591, 289] on input "f. 8796" at bounding box center [591, 285] width 1 height 8
radio input "true"
click at [620, 494] on button "Next" at bounding box center [591, 490] width 160 height 39
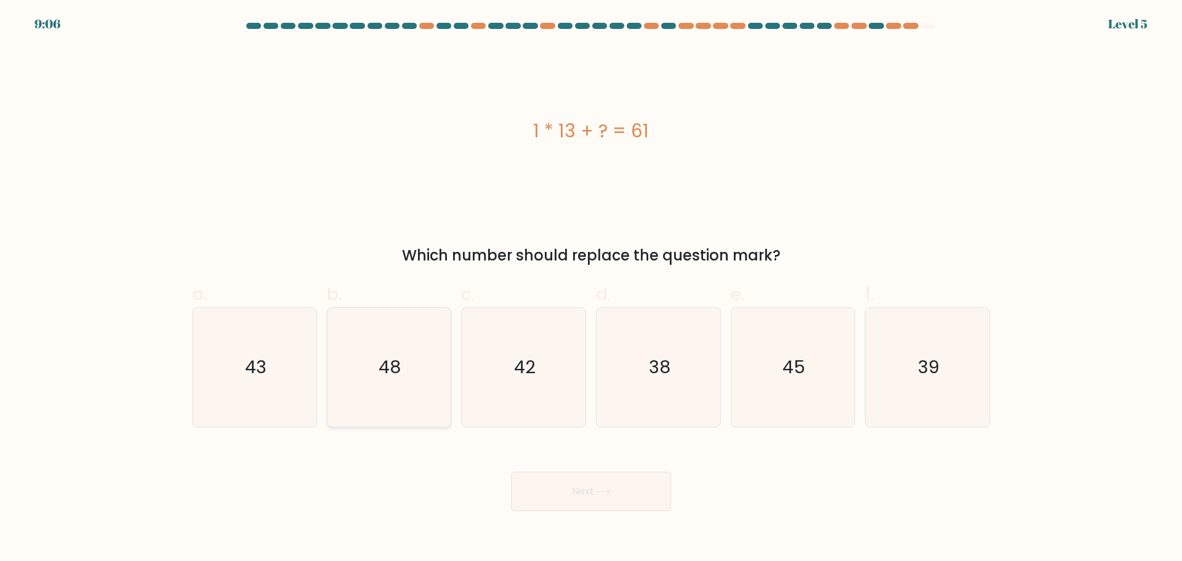
click at [369, 389] on icon "48" at bounding box center [388, 367] width 119 height 119
click at [591, 289] on input "b. 48" at bounding box center [591, 285] width 1 height 8
radio input "true"
click at [610, 493] on icon at bounding box center [602, 491] width 17 height 7
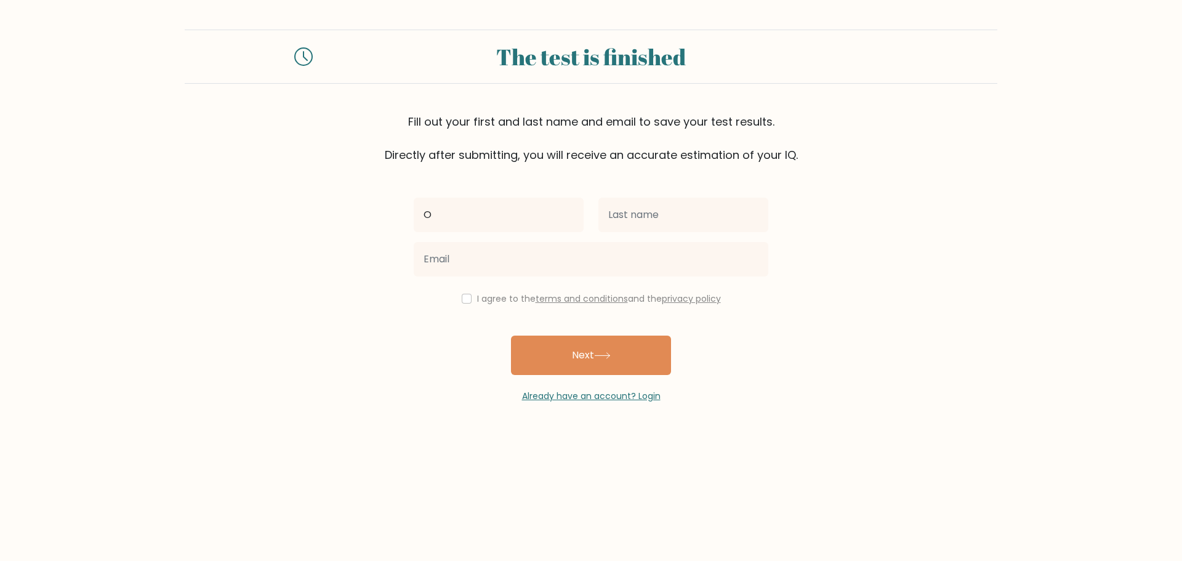
type input "O"
click at [686, 212] on input "text" at bounding box center [683, 215] width 170 height 34
type input "S"
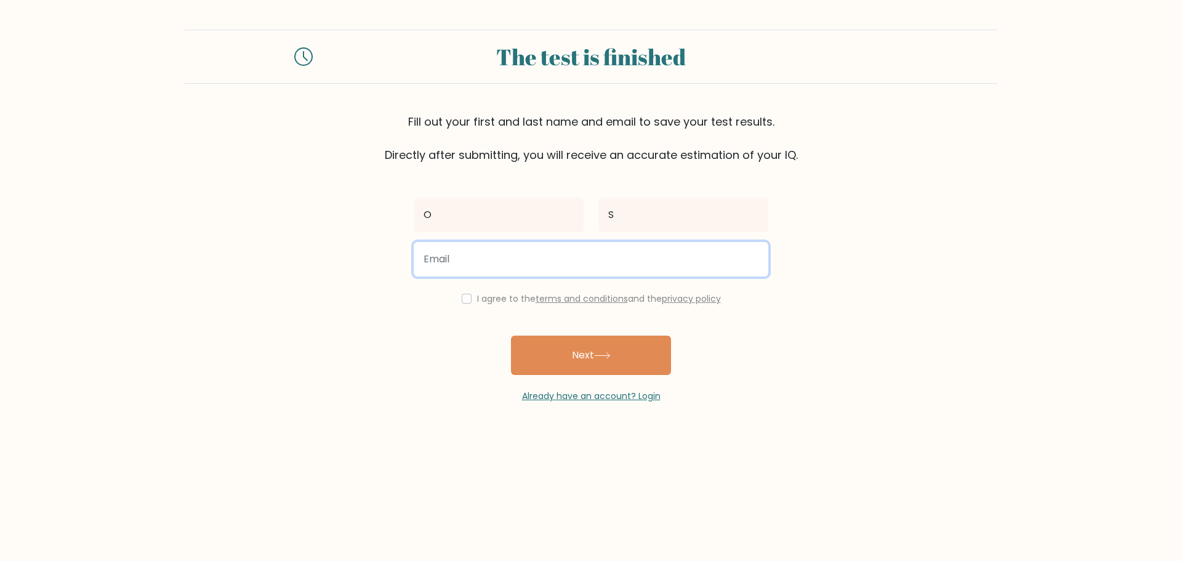
click at [549, 251] on input "email" at bounding box center [591, 259] width 354 height 34
paste input "onlinesocial323@gmail.com"
type input "onlinesocial323@gmail.com"
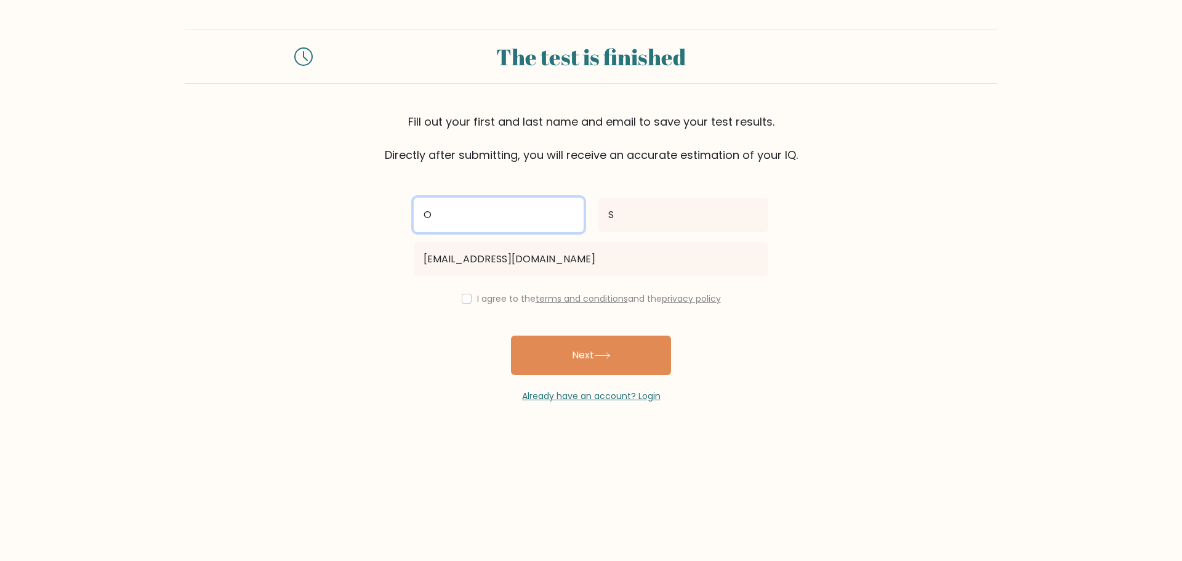
click at [478, 210] on input "O" at bounding box center [499, 215] width 170 height 34
type input "Online"
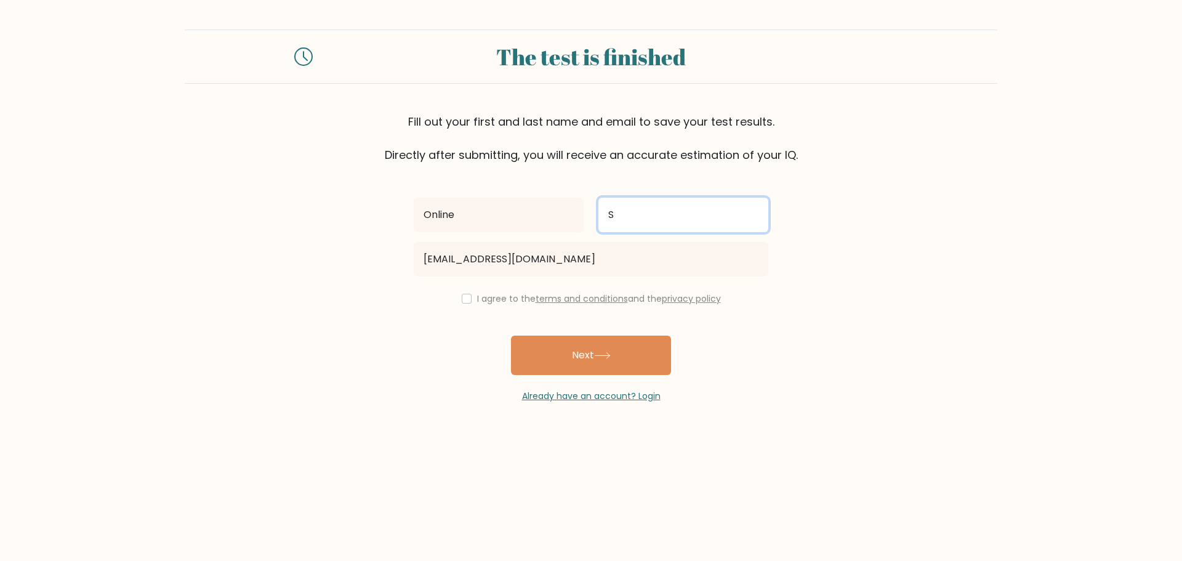
click at [624, 222] on input "S" at bounding box center [683, 215] width 170 height 34
type input "Social"
click at [829, 284] on form "The test is finished Fill out your first and last name and email to save your t…" at bounding box center [591, 216] width 1182 height 373
click at [464, 300] on input "checkbox" at bounding box center [467, 299] width 10 height 10
checkbox input "true"
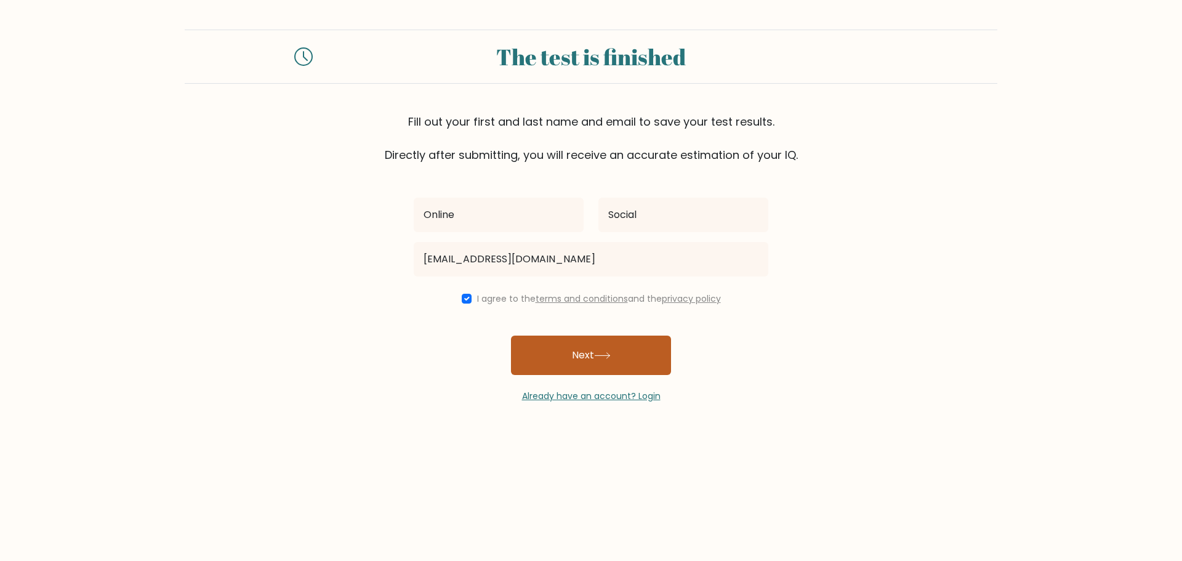
click at [583, 355] on button "Next" at bounding box center [591, 354] width 160 height 39
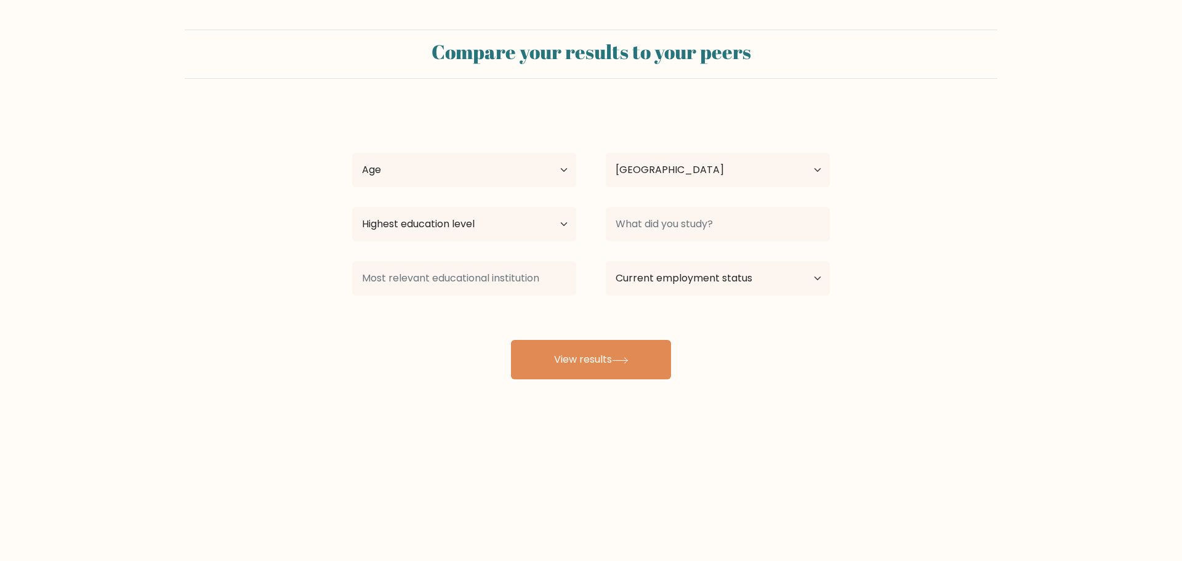
select select "US"
click at [449, 173] on select "Age Under 18 years old 18-24 years old 25-34 years old 35-44 years old 45-54 ye…" at bounding box center [464, 170] width 224 height 34
select select "25_34"
click at [352, 153] on select "Age Under 18 years old 18-24 years old 25-34 years old 35-44 years old 45-54 ye…" at bounding box center [464, 170] width 224 height 34
click at [746, 155] on select "Country Afghanistan Albania Algeria American Samoa Andorra Angola Anguilla Anta…" at bounding box center [718, 170] width 224 height 34
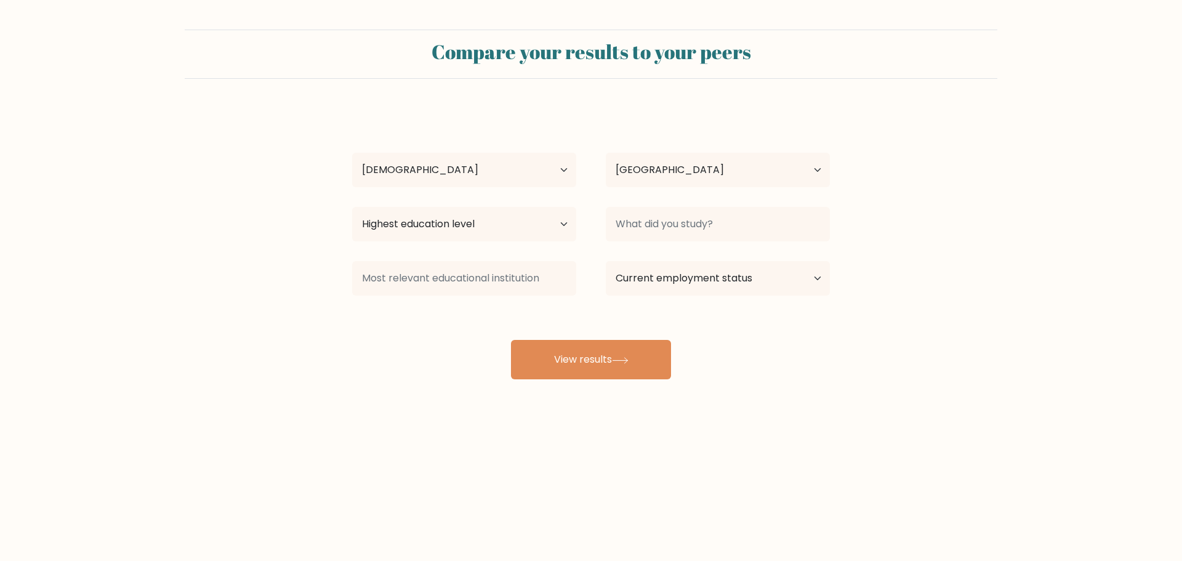
click at [1024, 127] on form "Compare your results to your peers Online Social Age Under 18 years old 18-24 y…" at bounding box center [591, 205] width 1182 height 350
click at [433, 225] on select "Highest education level No schooling Primary Lower Secondary Upper Secondary Oc…" at bounding box center [464, 224] width 224 height 34
select select "bachelors_degree"
click at [352, 207] on select "Highest education level No schooling Primary Lower Secondary Upper Secondary Oc…" at bounding box center [464, 224] width 224 height 34
click at [678, 230] on input at bounding box center [718, 224] width 224 height 34
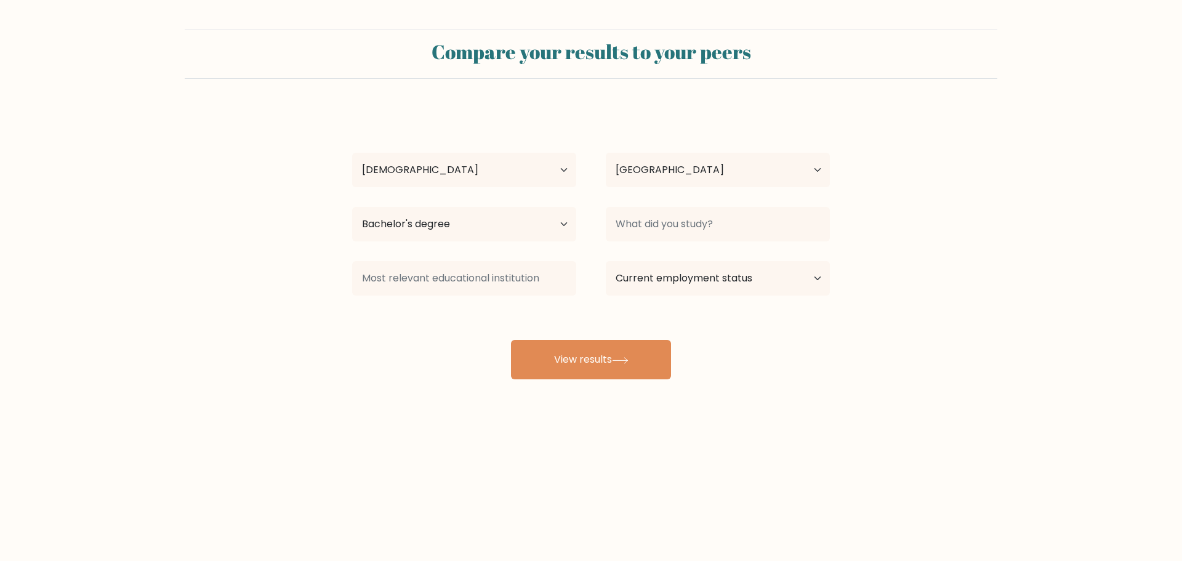
click at [957, 162] on form "Compare your results to your peers Online Social Age Under 18 years old 18-24 y…" at bounding box center [591, 205] width 1182 height 350
click at [647, 353] on button "View results" at bounding box center [591, 359] width 160 height 39
click at [729, 202] on div "Online Social Age Under 18 years old 18-24 years old 25-34 years old 35-44 year…" at bounding box center [591, 243] width 492 height 271
click at [701, 221] on input at bounding box center [718, 224] width 224 height 34
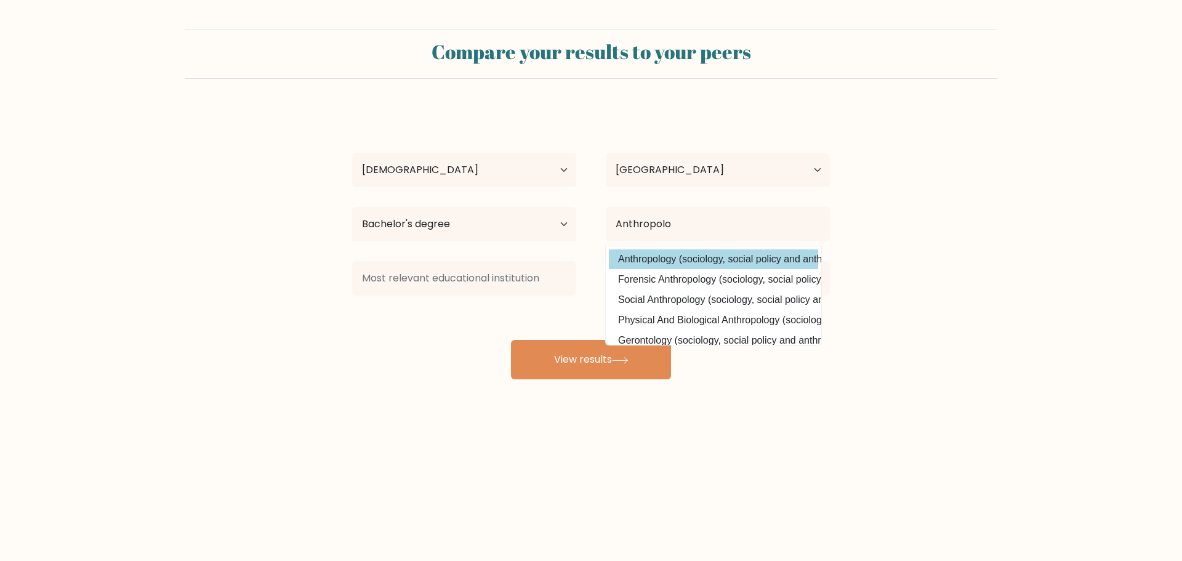
click at [659, 263] on option "Anthropology (sociology, social policy and anthropology)" at bounding box center [713, 259] width 209 height 20
type input "Anthropology"
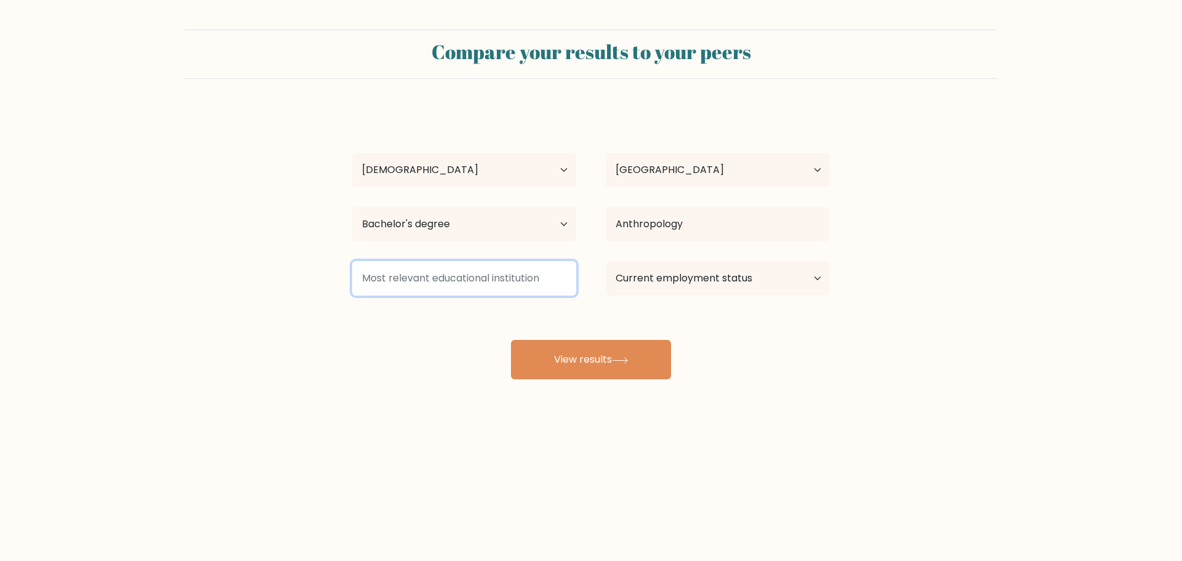
click at [515, 281] on input at bounding box center [464, 278] width 224 height 34
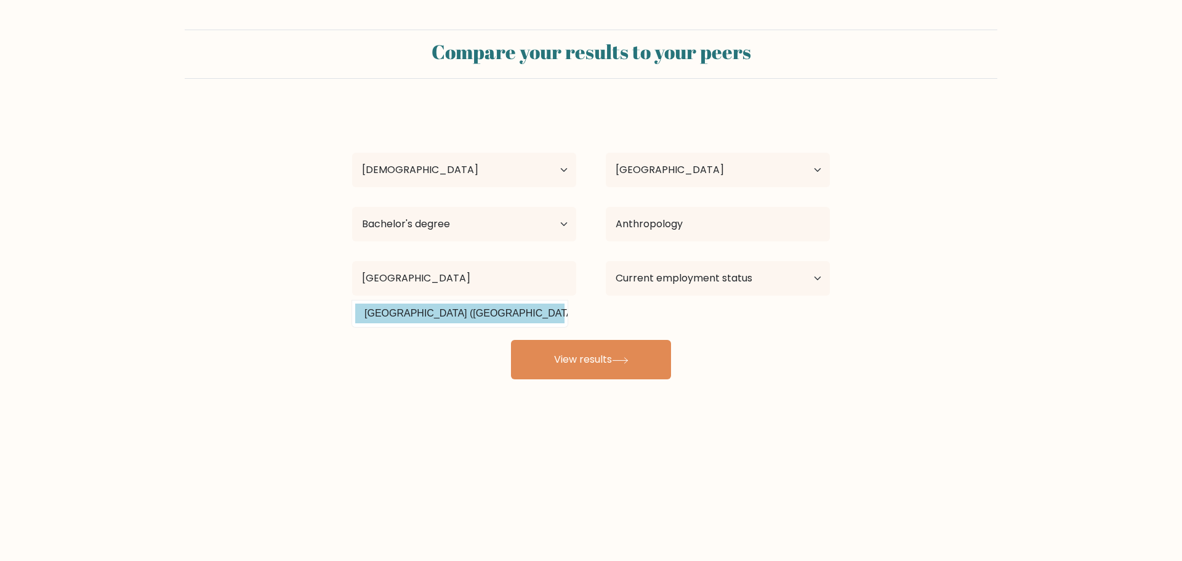
click at [462, 311] on option "Ithaca College (United States)" at bounding box center [459, 313] width 209 height 20
type input "[GEOGRAPHIC_DATA]"
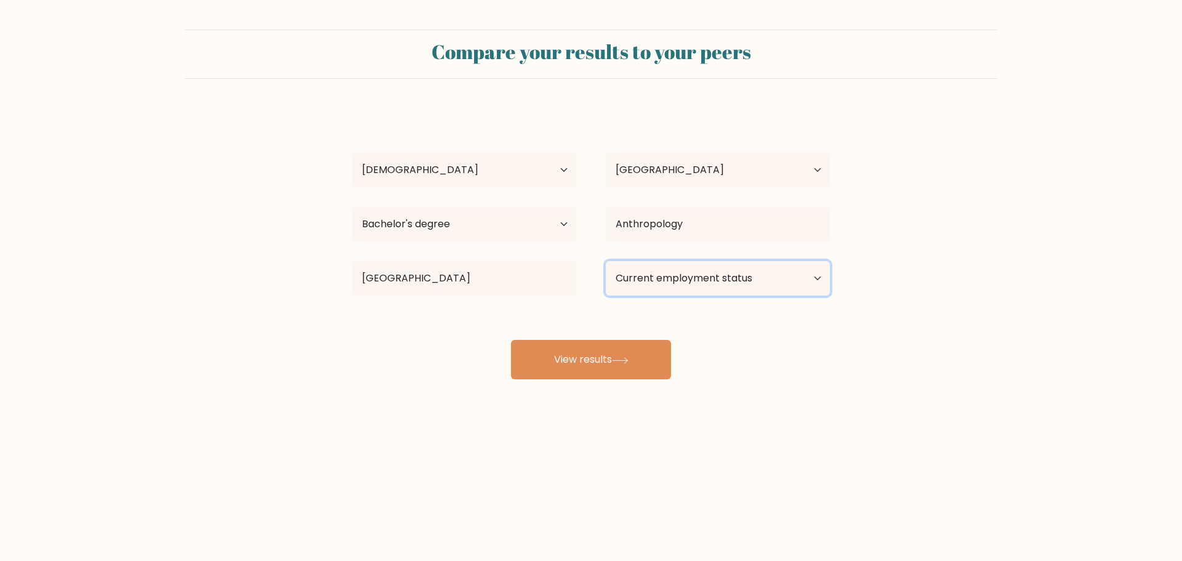
click at [737, 274] on select "Current employment status Employed Student Retired Other / prefer not to answer" at bounding box center [718, 278] width 224 height 34
select select "other"
click at [606, 261] on select "Current employment status Employed Student Retired Other / prefer not to answer" at bounding box center [718, 278] width 224 height 34
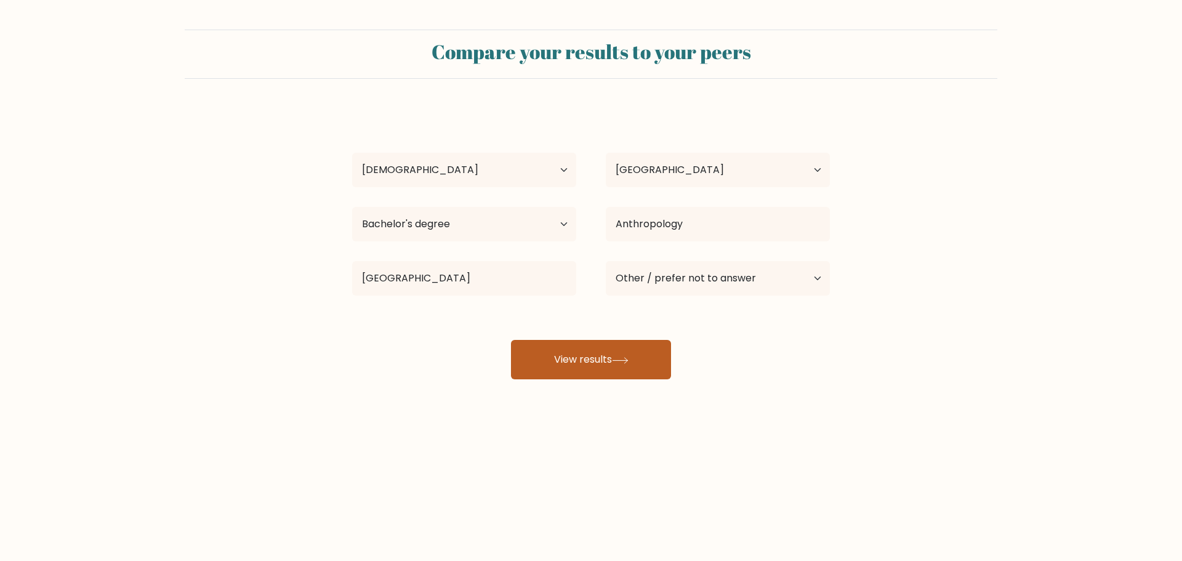
click at [587, 360] on button "View results" at bounding box center [591, 359] width 160 height 39
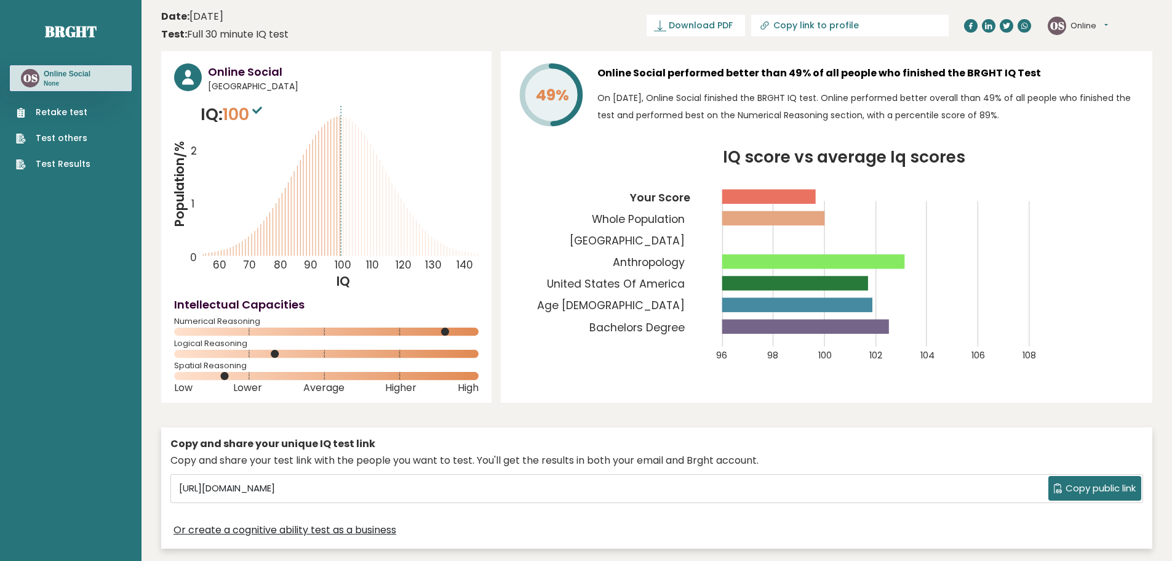
click at [241, 112] on span "100" at bounding box center [244, 114] width 42 height 23
copy span "100"
